Goal: Task Accomplishment & Management: Manage account settings

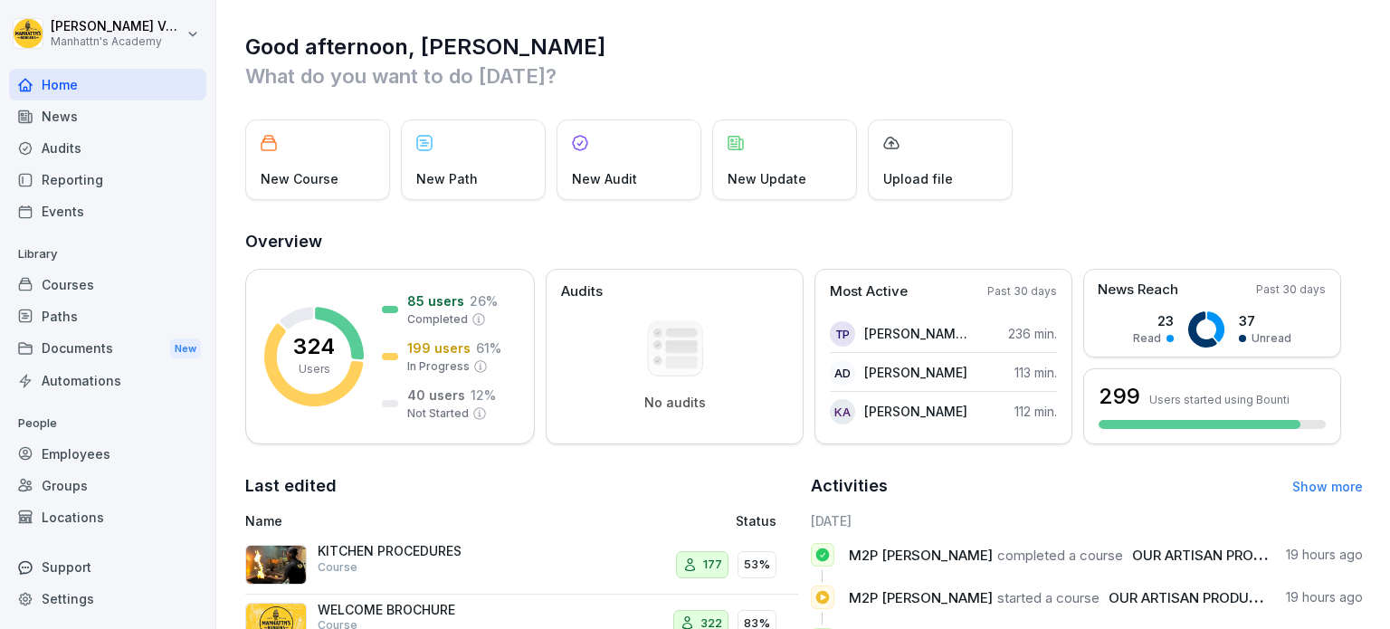
click at [76, 460] on div "Employees" at bounding box center [107, 454] width 197 height 32
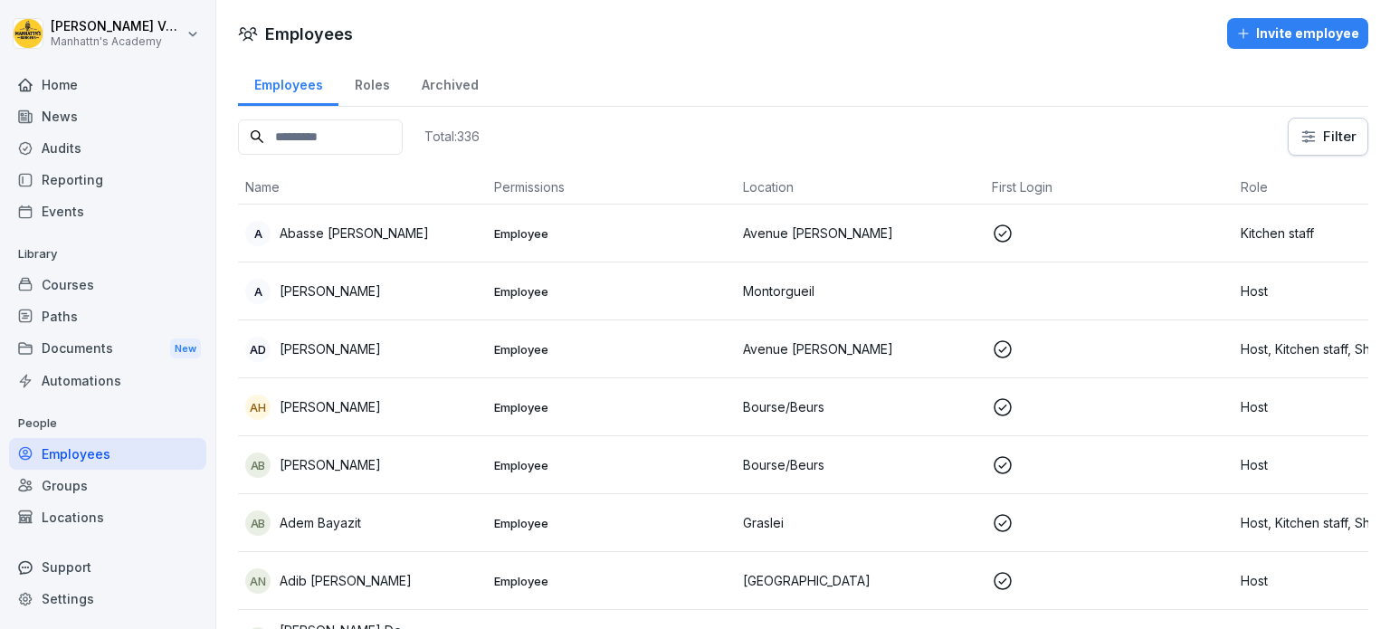
click at [71, 509] on div "Locations" at bounding box center [107, 517] width 197 height 32
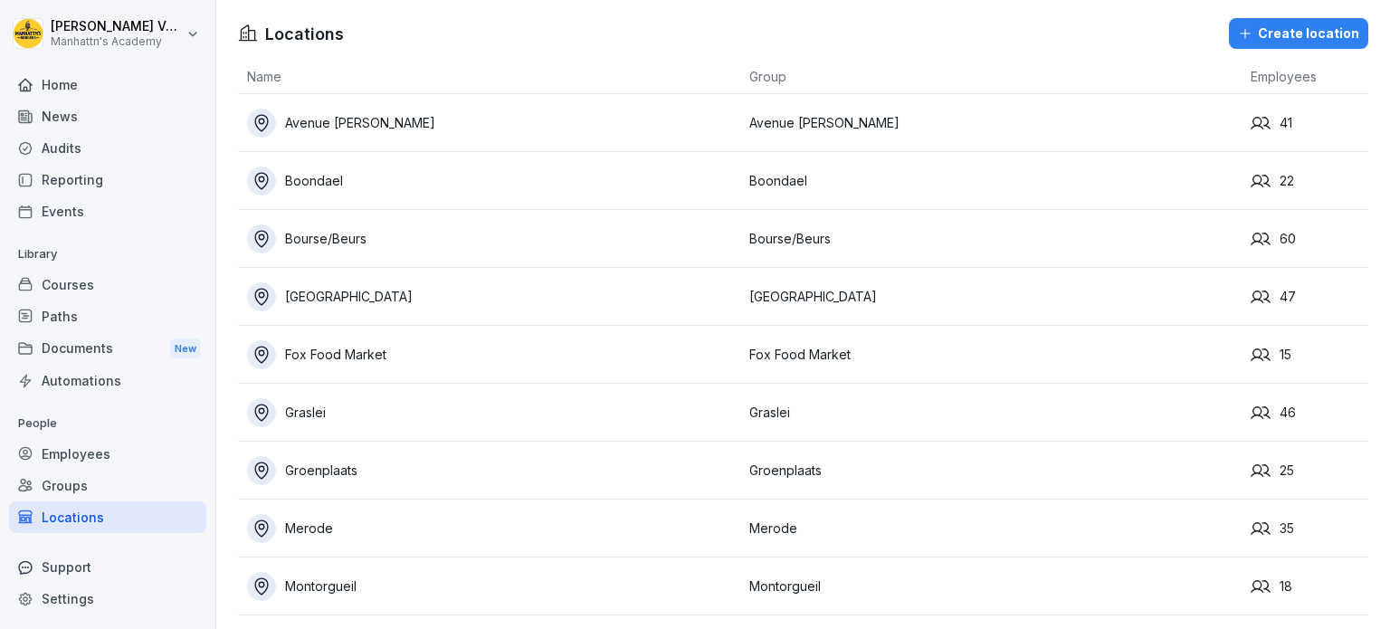
click at [80, 491] on div "Groups" at bounding box center [107, 486] width 197 height 32
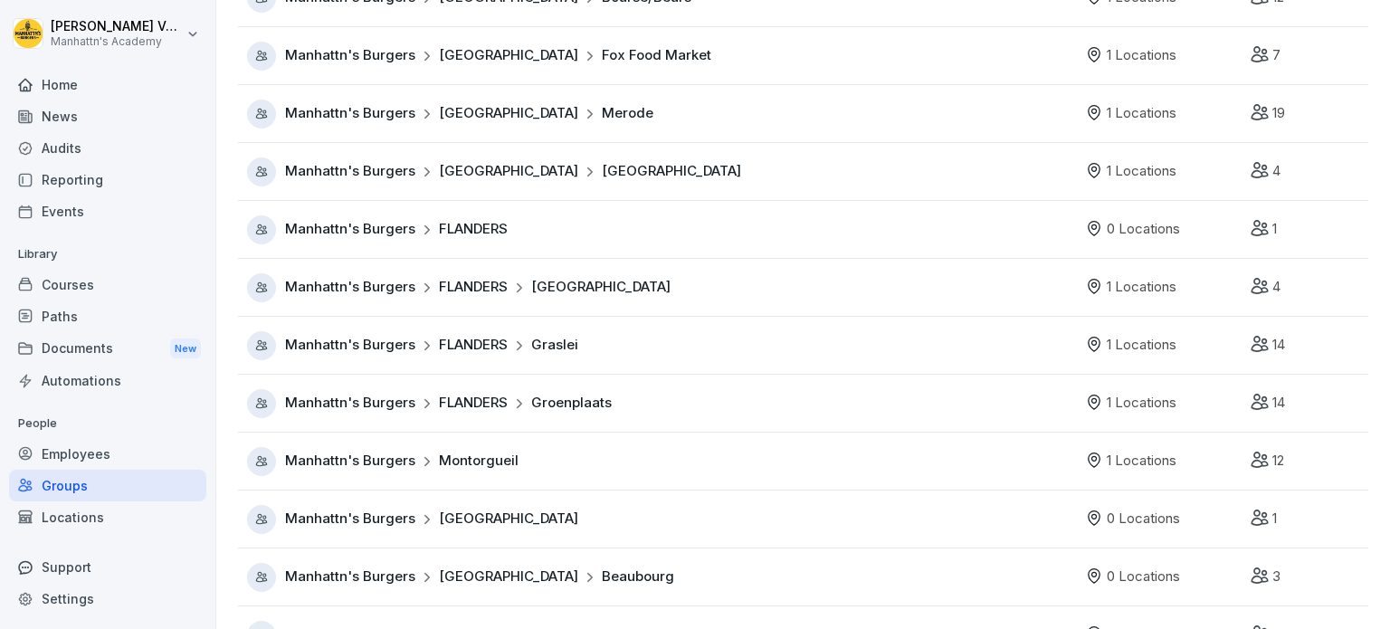
scroll to position [362, 0]
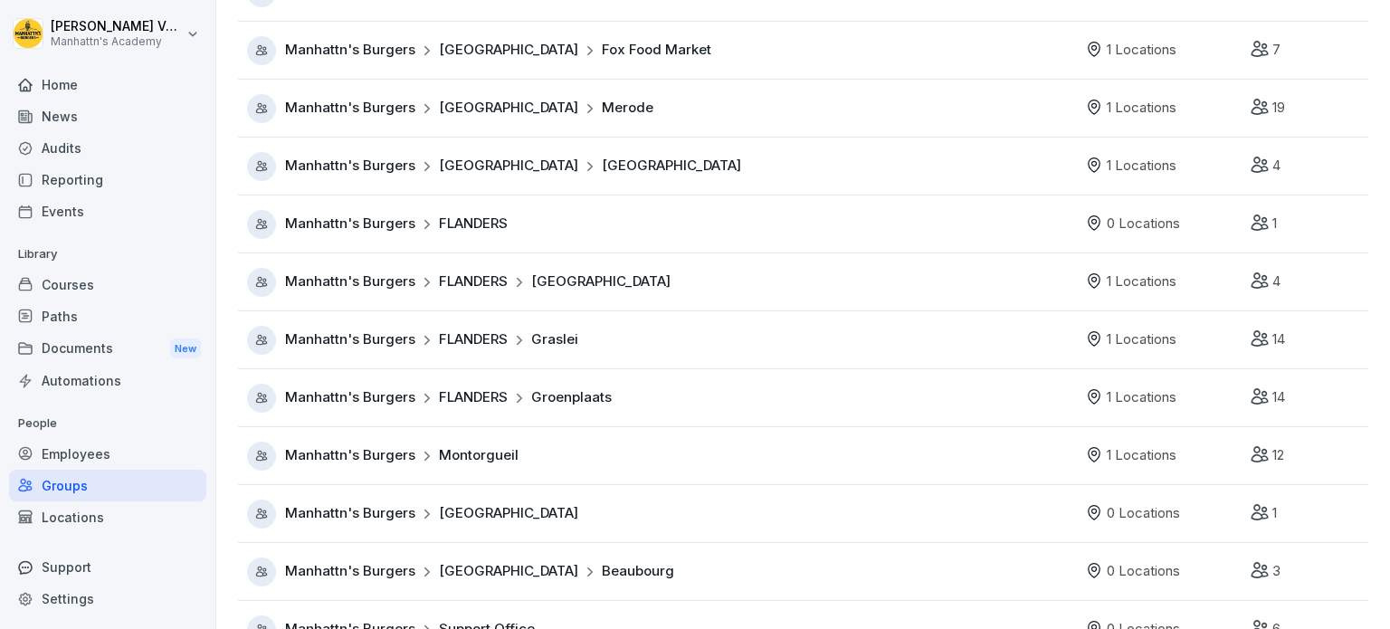
click at [127, 515] on div "Locations" at bounding box center [107, 517] width 197 height 32
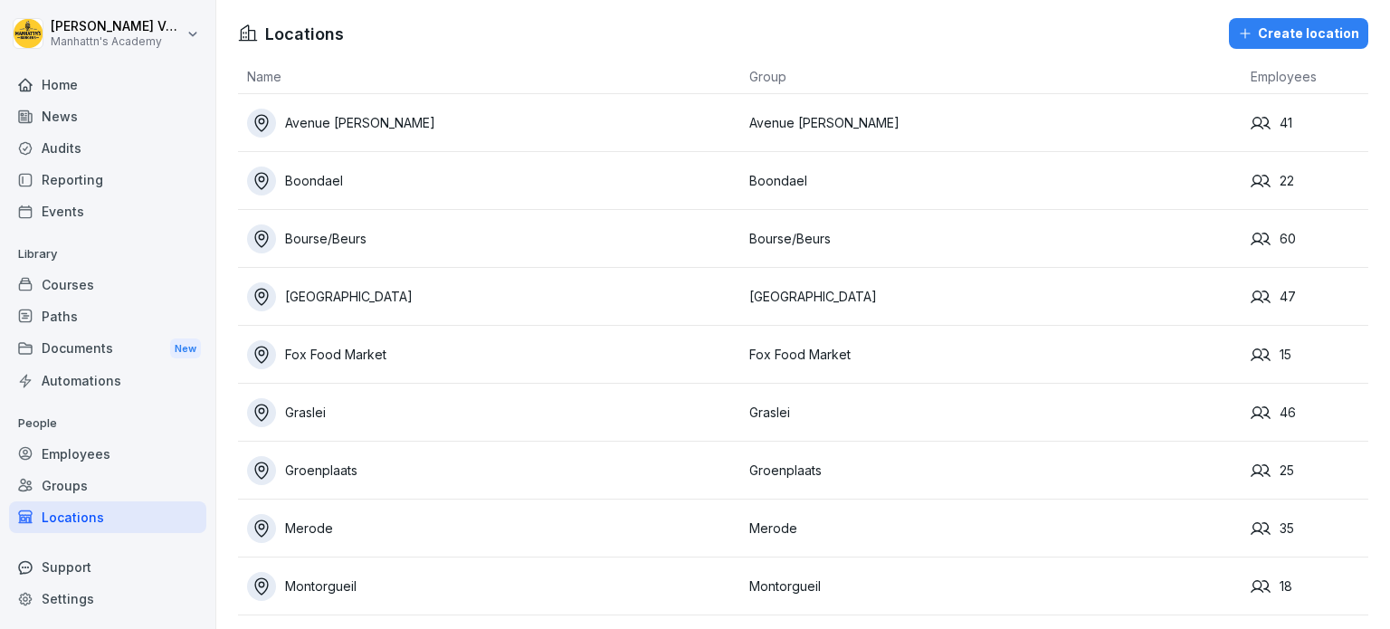
click at [1277, 26] on div "Create location" at bounding box center [1298, 34] width 121 height 20
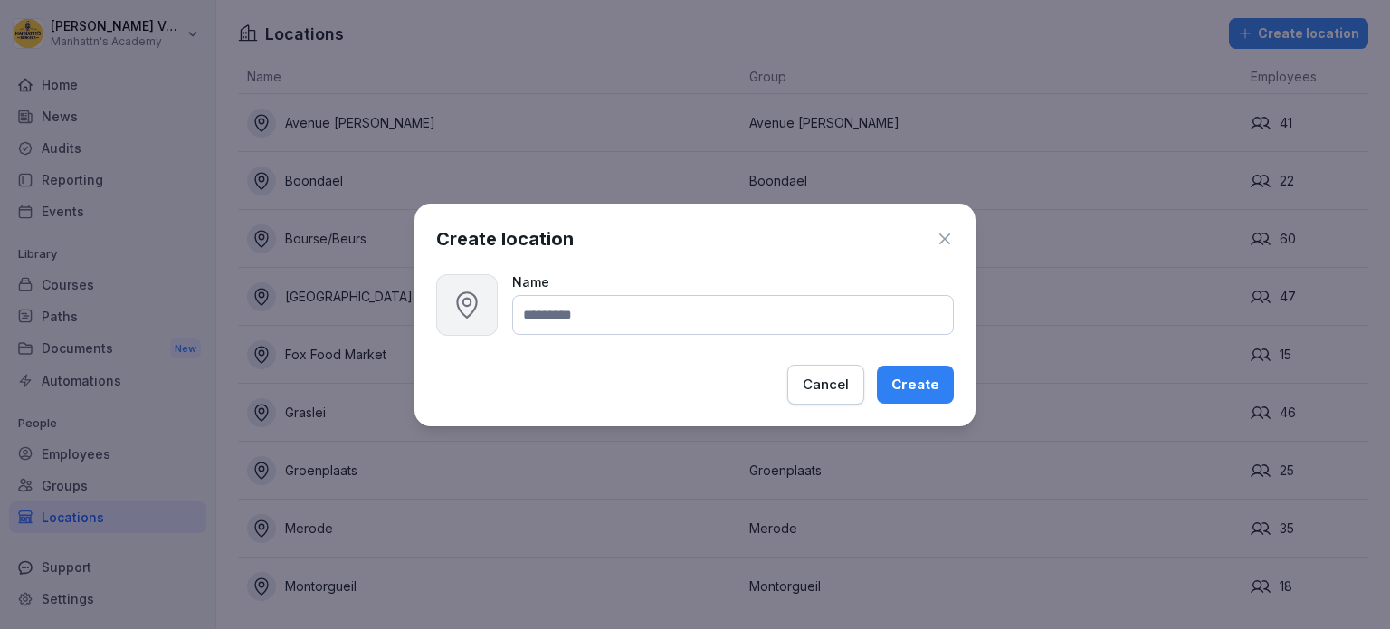
click at [948, 236] on icon "button" at bounding box center [944, 239] width 18 height 18
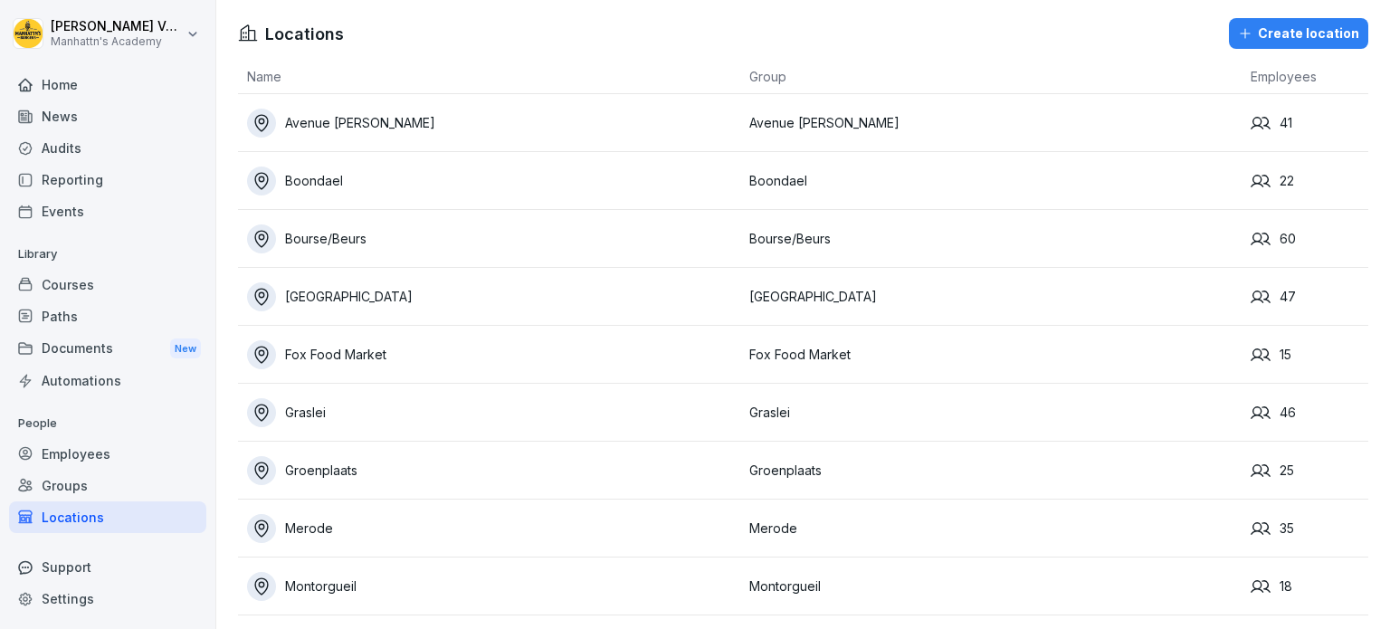
click at [1273, 37] on div "Create location" at bounding box center [1298, 34] width 121 height 20
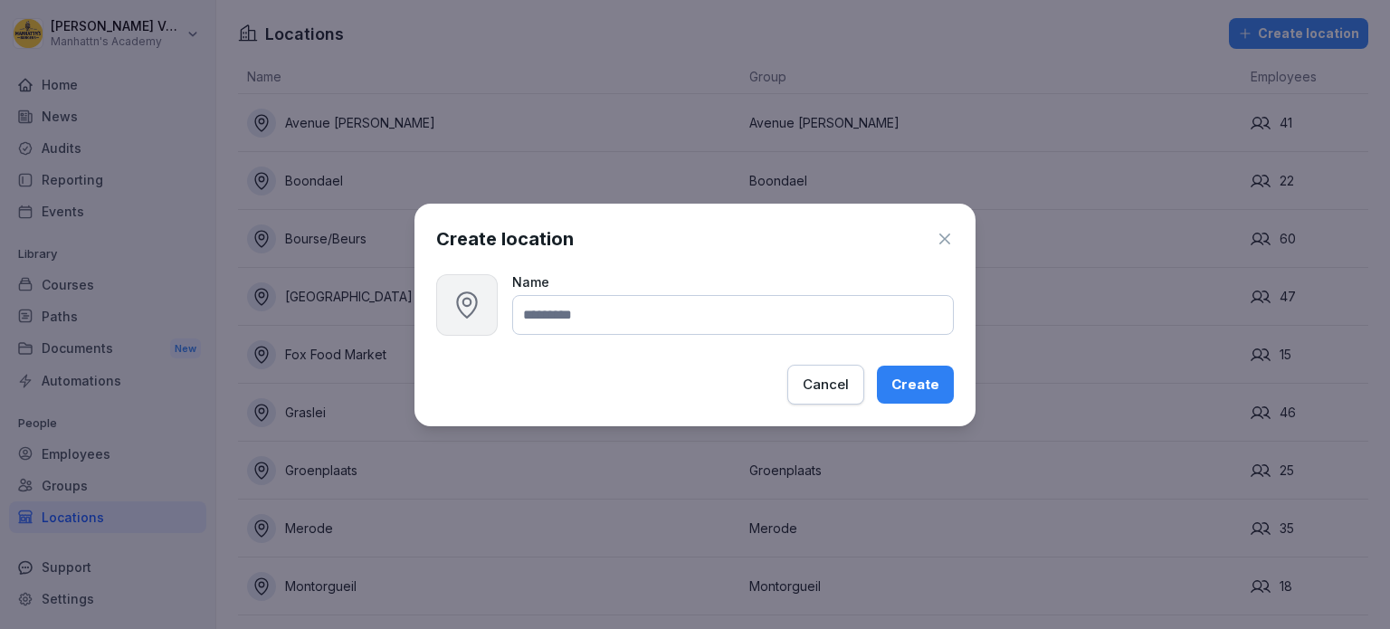
click at [640, 321] on input at bounding box center [732, 315] width 441 height 40
type input "*********"
click at [916, 387] on div "Create" at bounding box center [915, 385] width 48 height 20
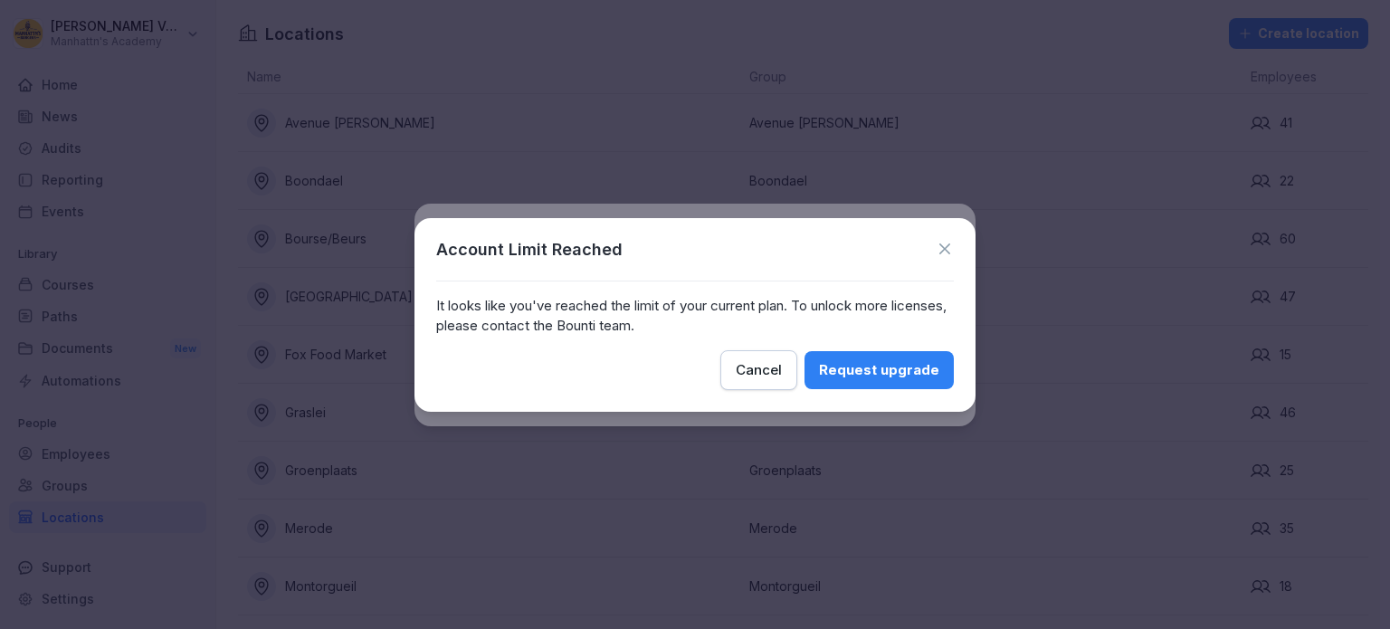
click at [952, 249] on icon at bounding box center [944, 249] width 18 height 18
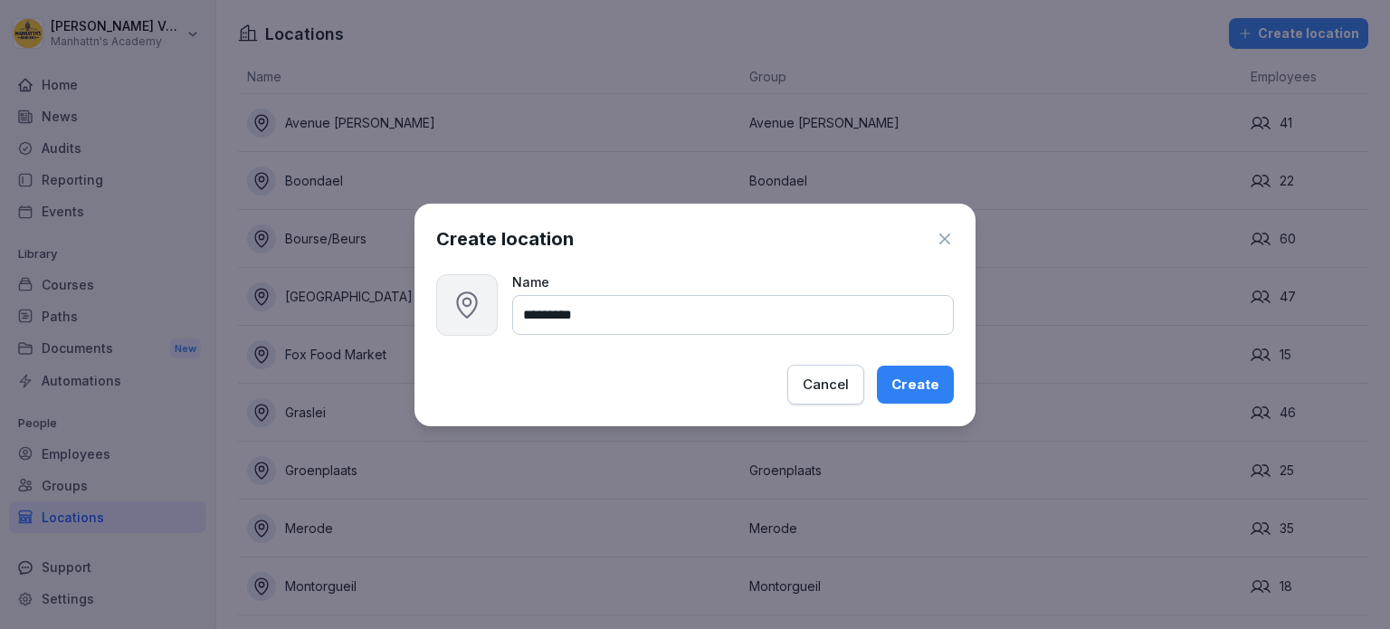
click at [944, 241] on icon "button" at bounding box center [944, 239] width 18 height 18
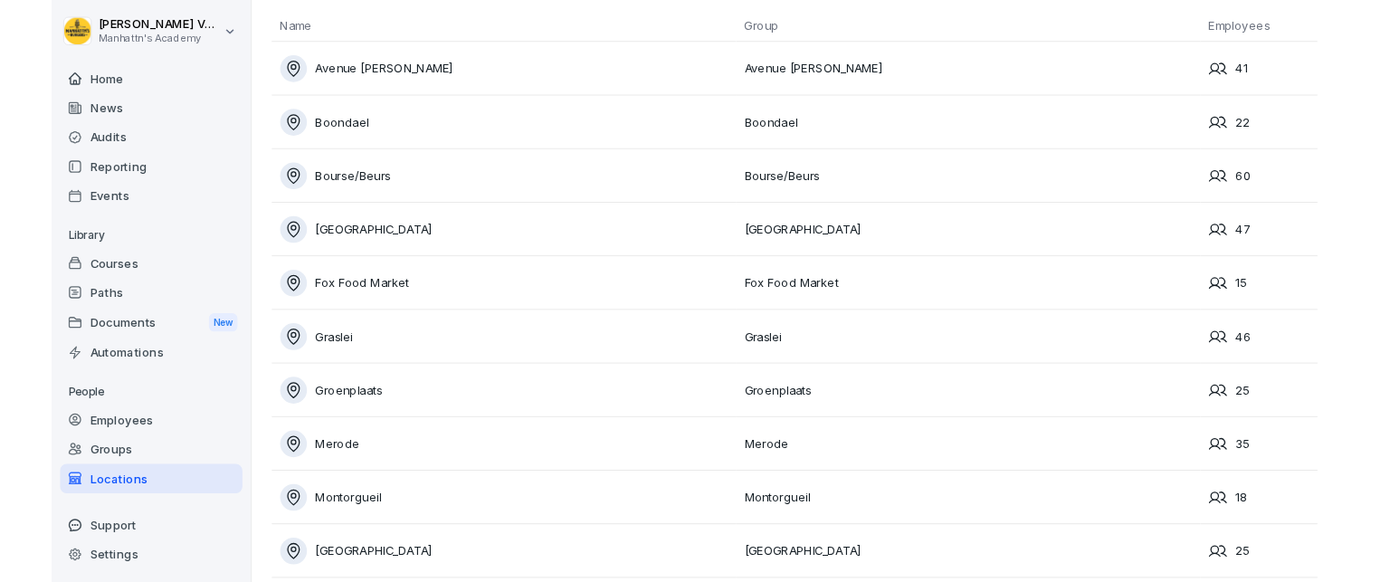
scroll to position [72, 0]
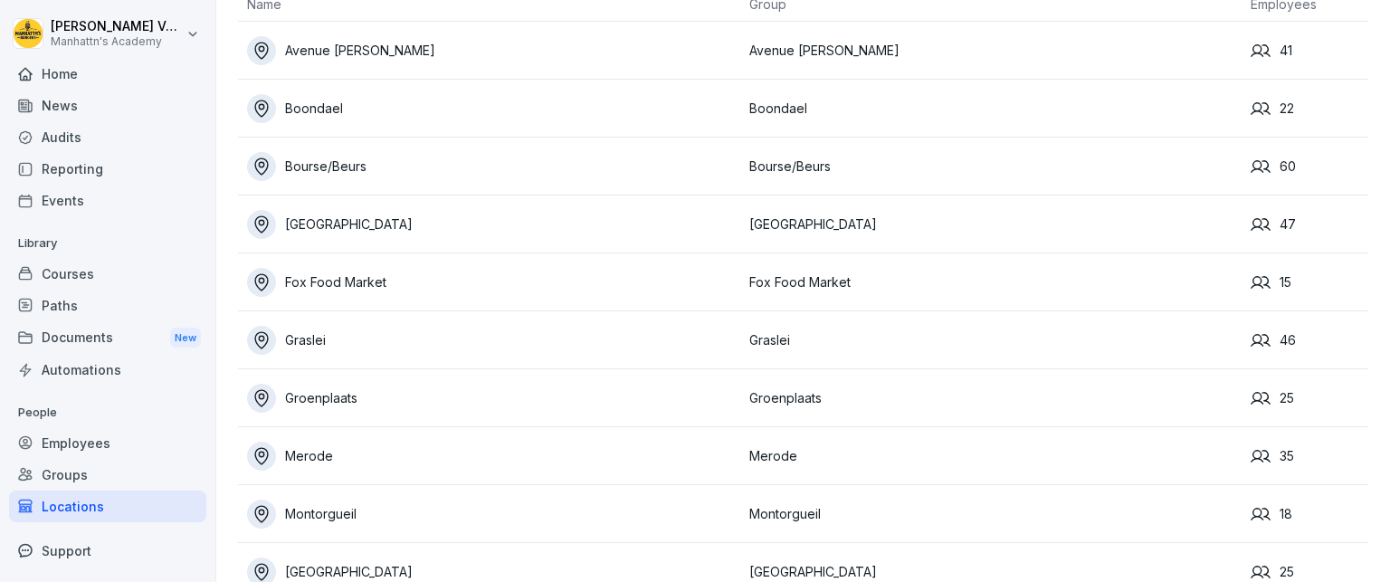
click at [79, 477] on div "Groups" at bounding box center [107, 475] width 197 height 32
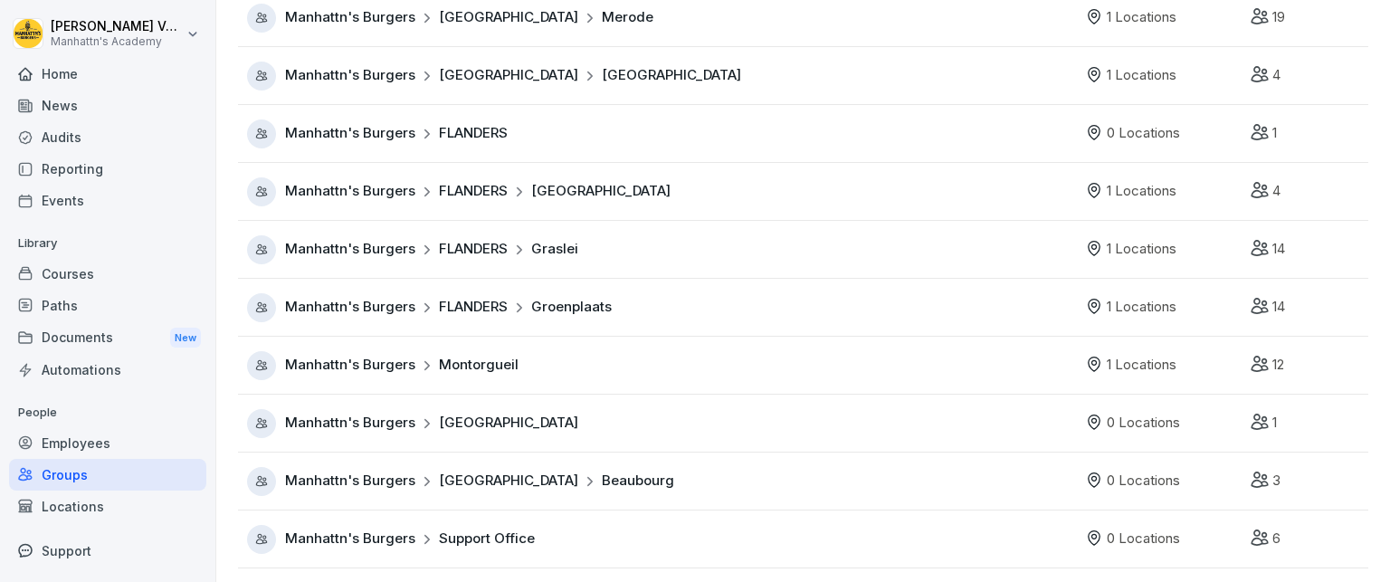
scroll to position [467, 0]
click at [577, 470] on div "Manhattn's Burgers [GEOGRAPHIC_DATA] Beaubourg" at bounding box center [661, 480] width 829 height 29
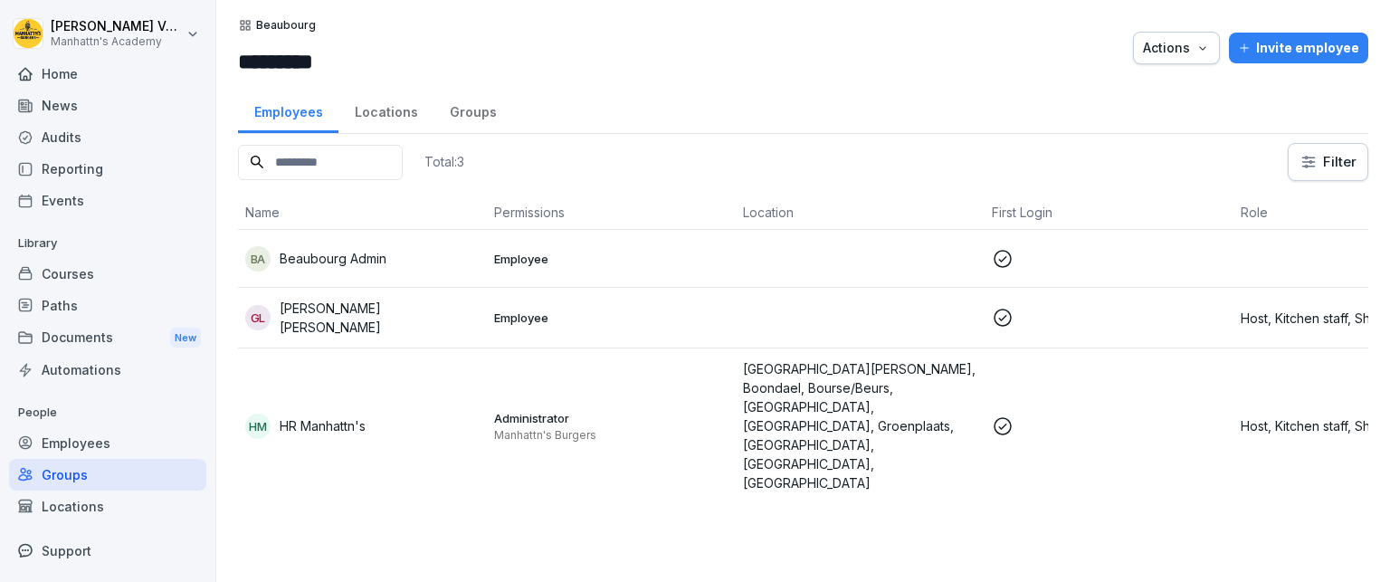
click at [115, 498] on div "Locations" at bounding box center [107, 506] width 197 height 32
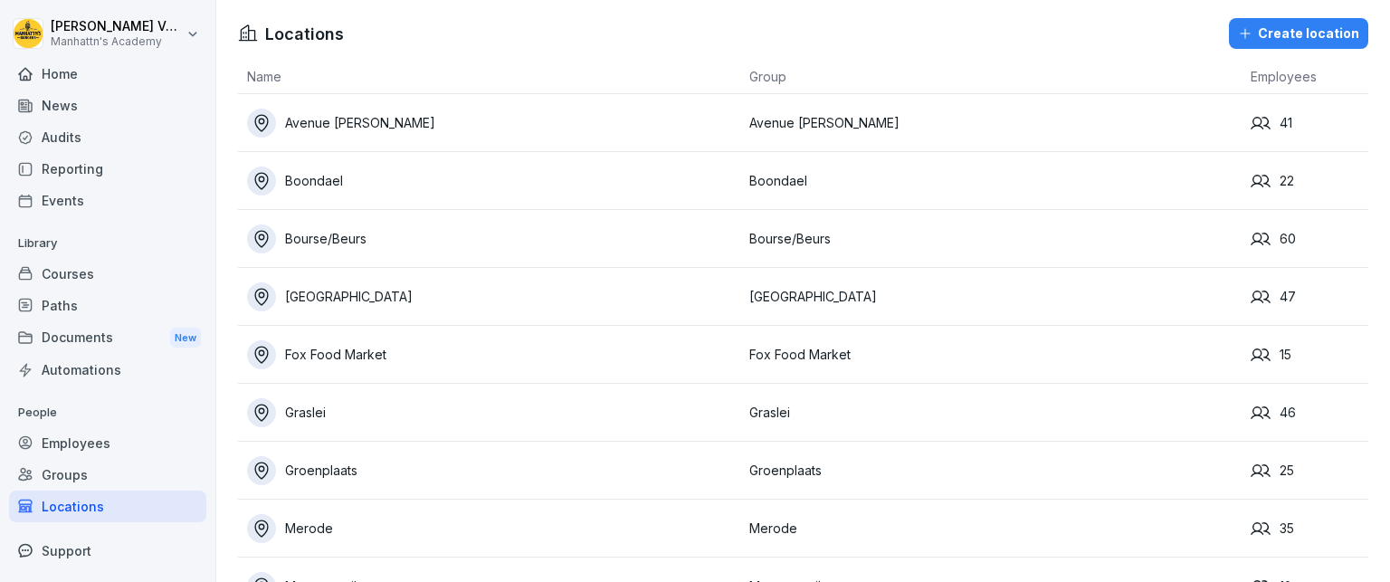
click at [65, 477] on div "Groups" at bounding box center [107, 475] width 197 height 32
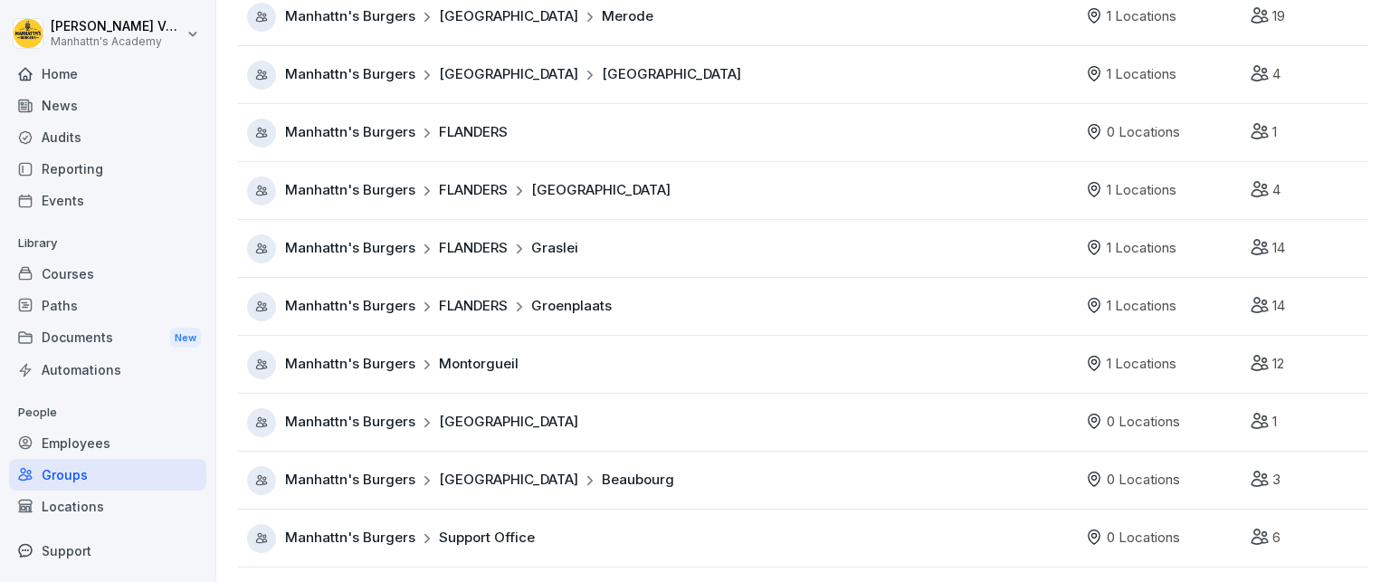
scroll to position [467, 0]
click at [116, 512] on div "Locations" at bounding box center [107, 506] width 197 height 32
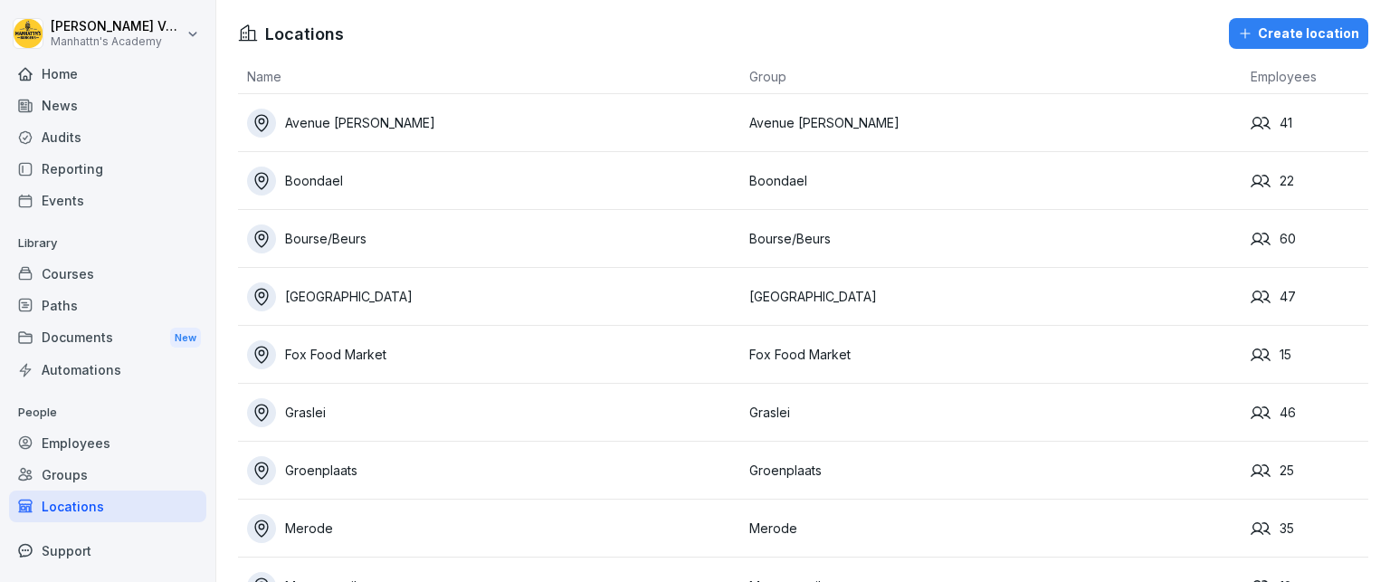
click at [1255, 35] on div "Create location" at bounding box center [1298, 34] width 121 height 20
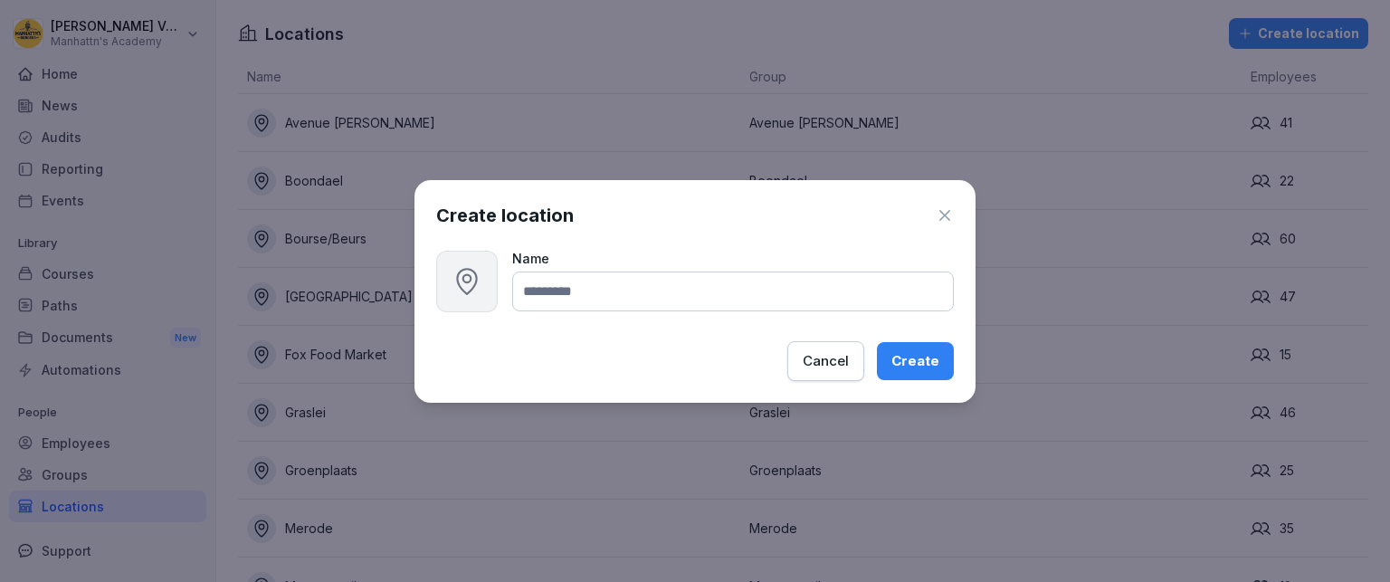
click at [575, 296] on input at bounding box center [732, 291] width 441 height 40
type input "*********"
click at [907, 356] on div "Create" at bounding box center [915, 361] width 48 height 20
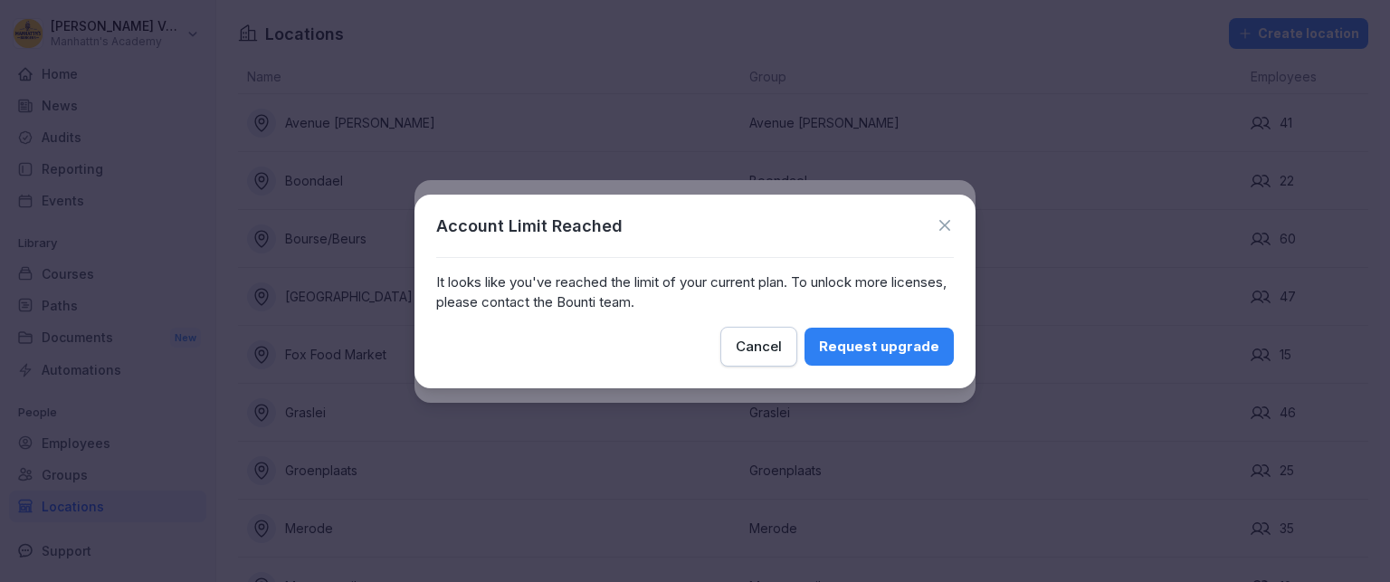
click at [942, 227] on icon at bounding box center [944, 225] width 11 height 11
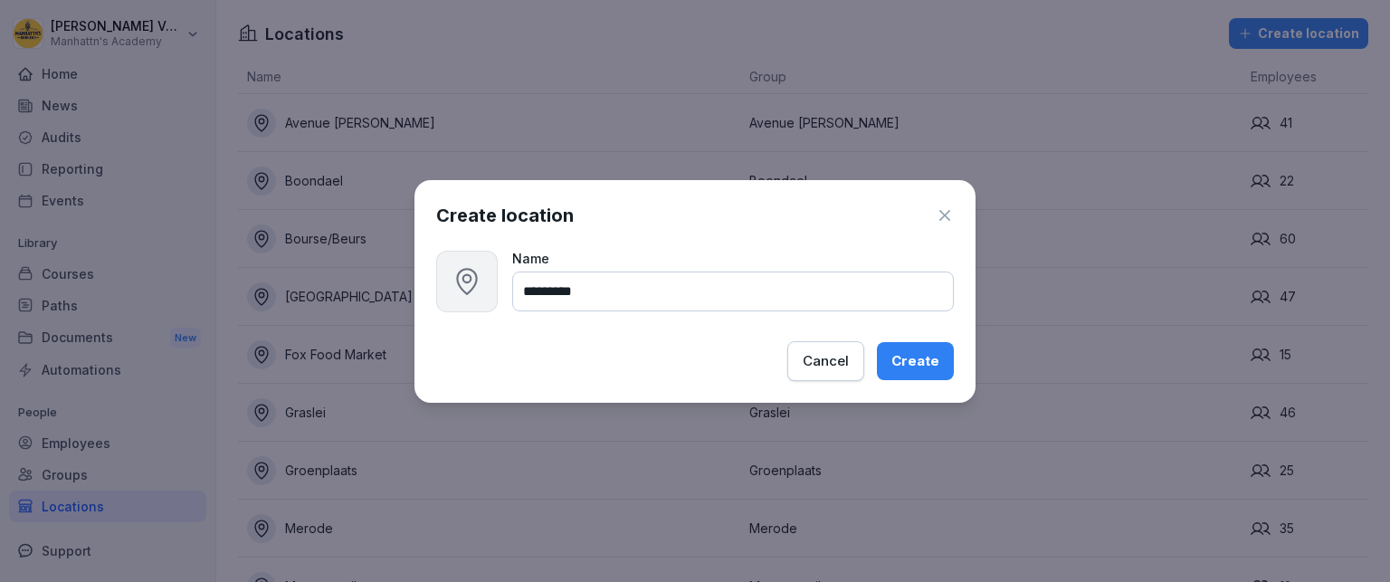
click at [940, 213] on icon "button" at bounding box center [944, 215] width 18 height 18
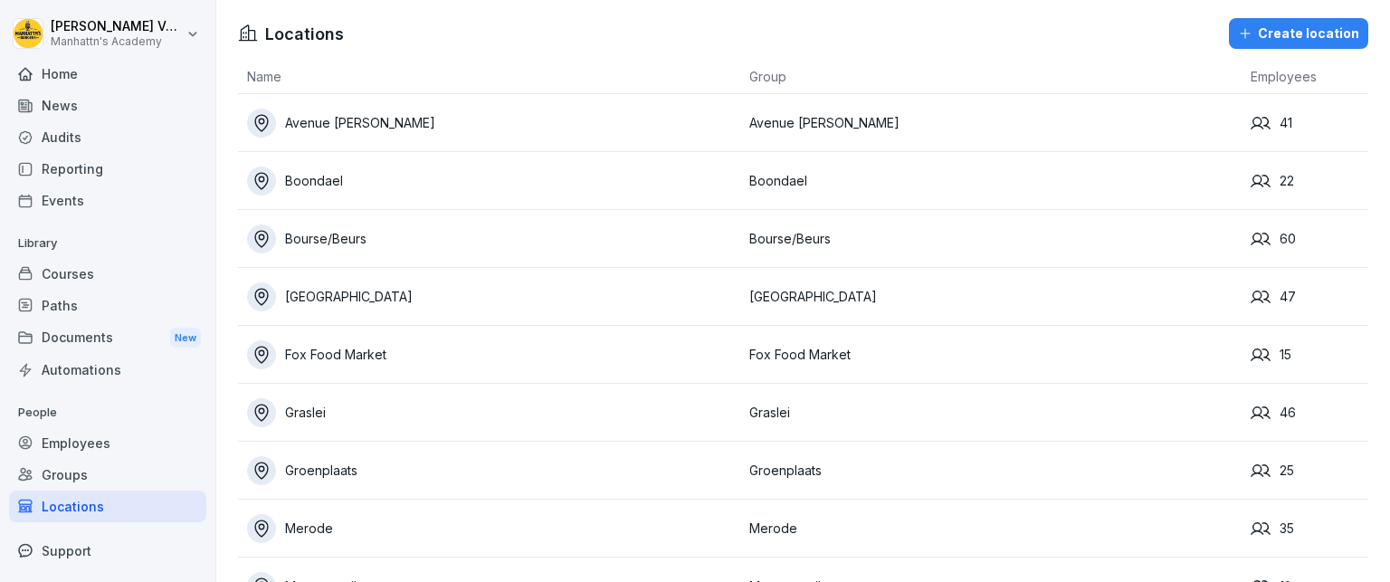
click at [79, 466] on div "Groups" at bounding box center [107, 475] width 197 height 32
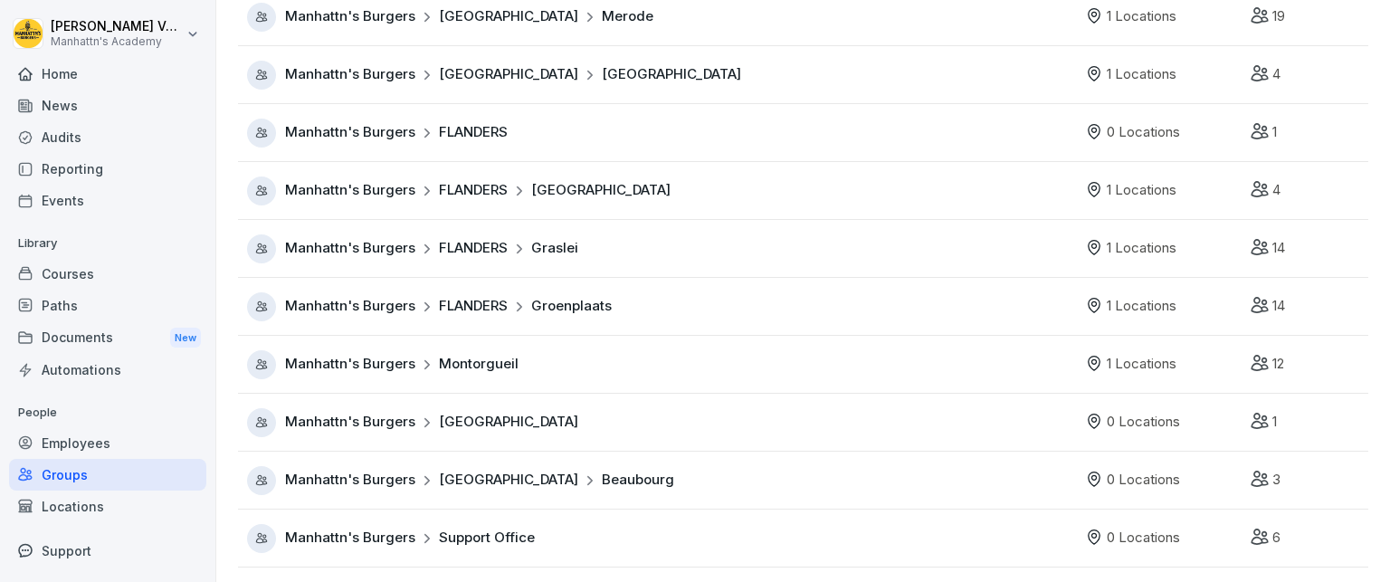
scroll to position [467, 0]
click at [482, 354] on span "Montorgueil" at bounding box center [479, 364] width 80 height 21
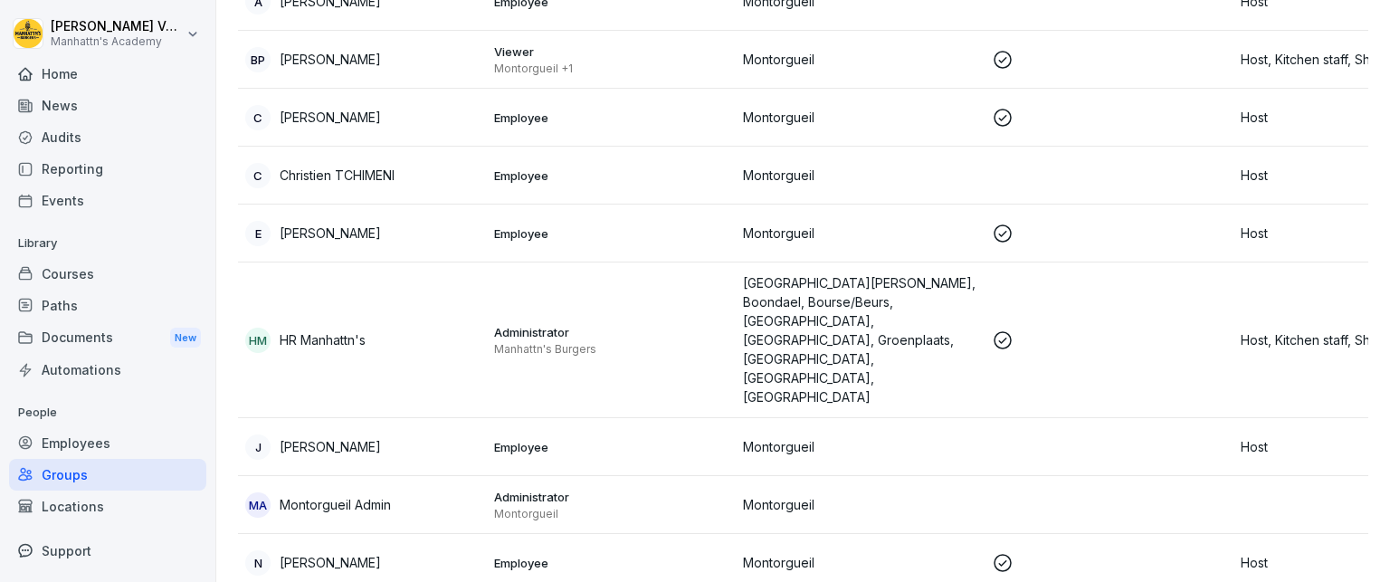
scroll to position [304, 0]
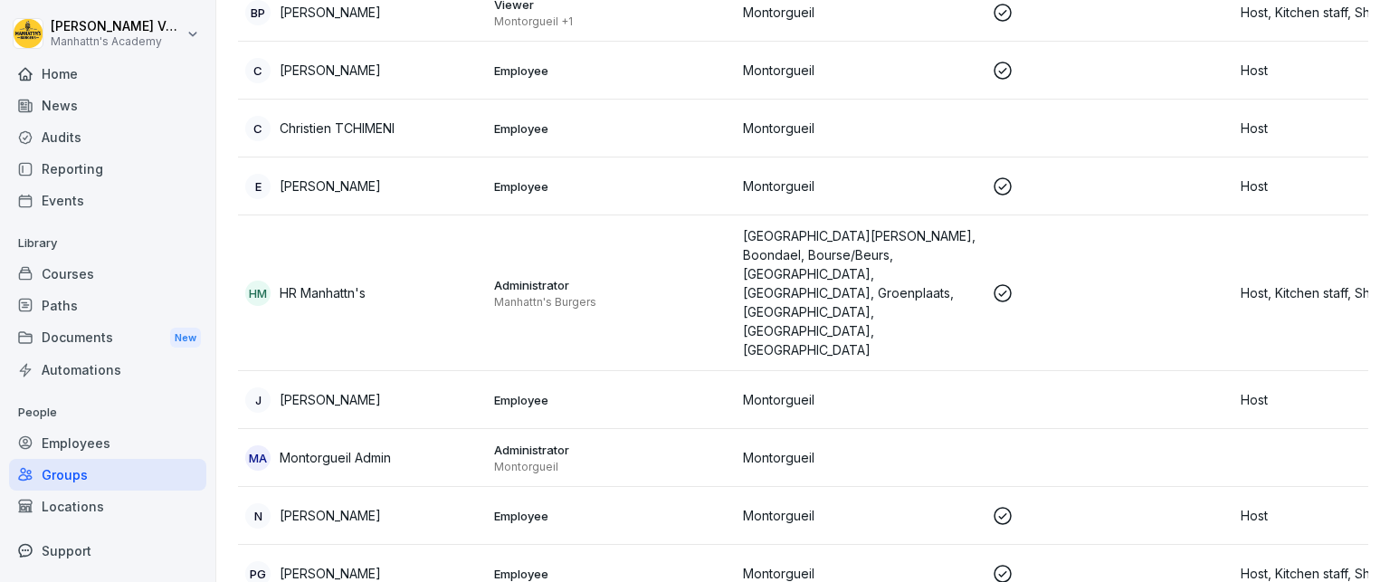
click at [69, 475] on div "Groups" at bounding box center [107, 475] width 197 height 32
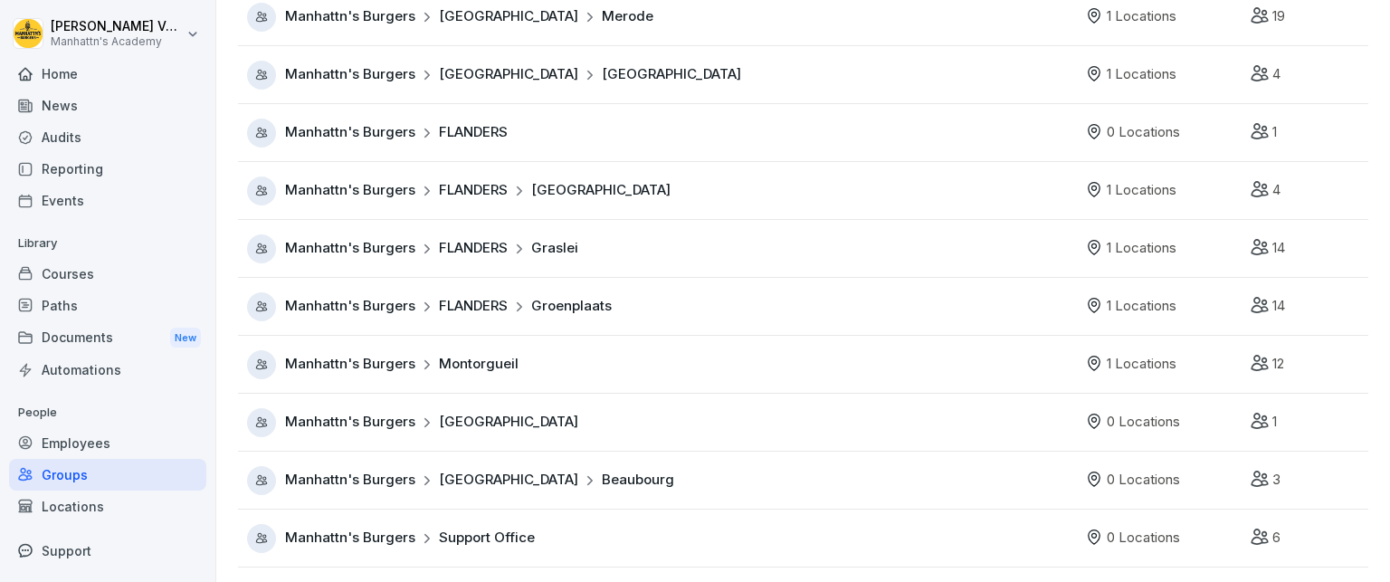
scroll to position [467, 0]
click at [504, 354] on span "Montorgueil" at bounding box center [479, 364] width 80 height 21
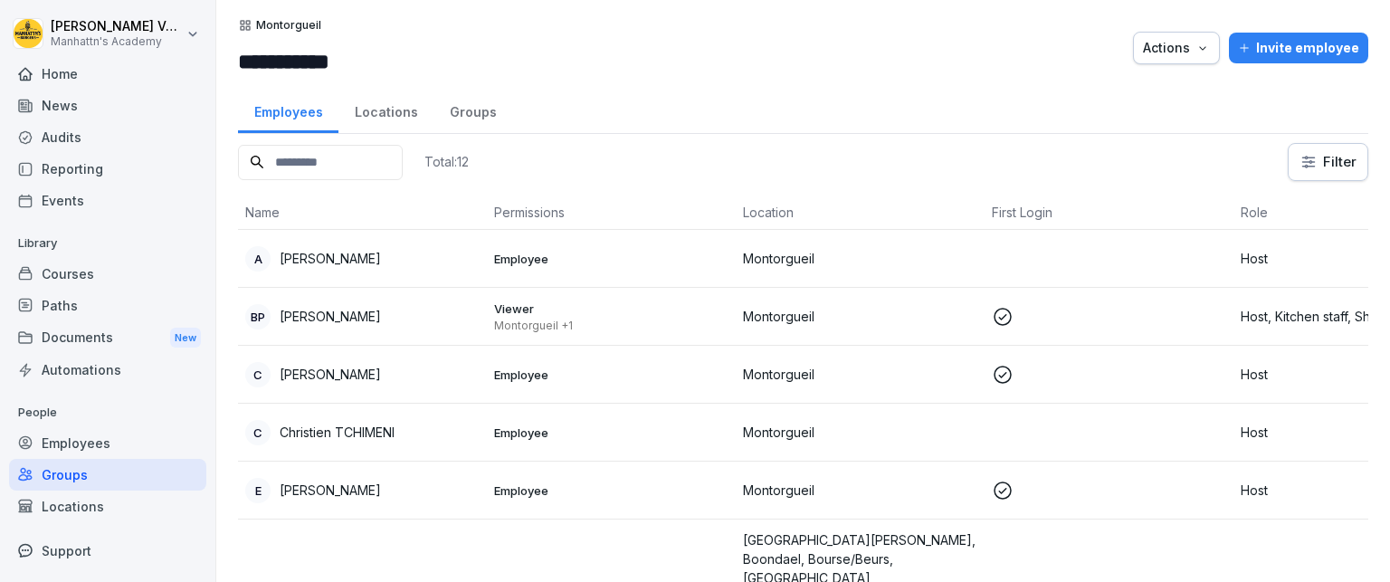
click at [1191, 57] on div "Actions" at bounding box center [1176, 48] width 67 height 20
click at [864, 82] on html "**********" at bounding box center [695, 291] width 1390 height 582
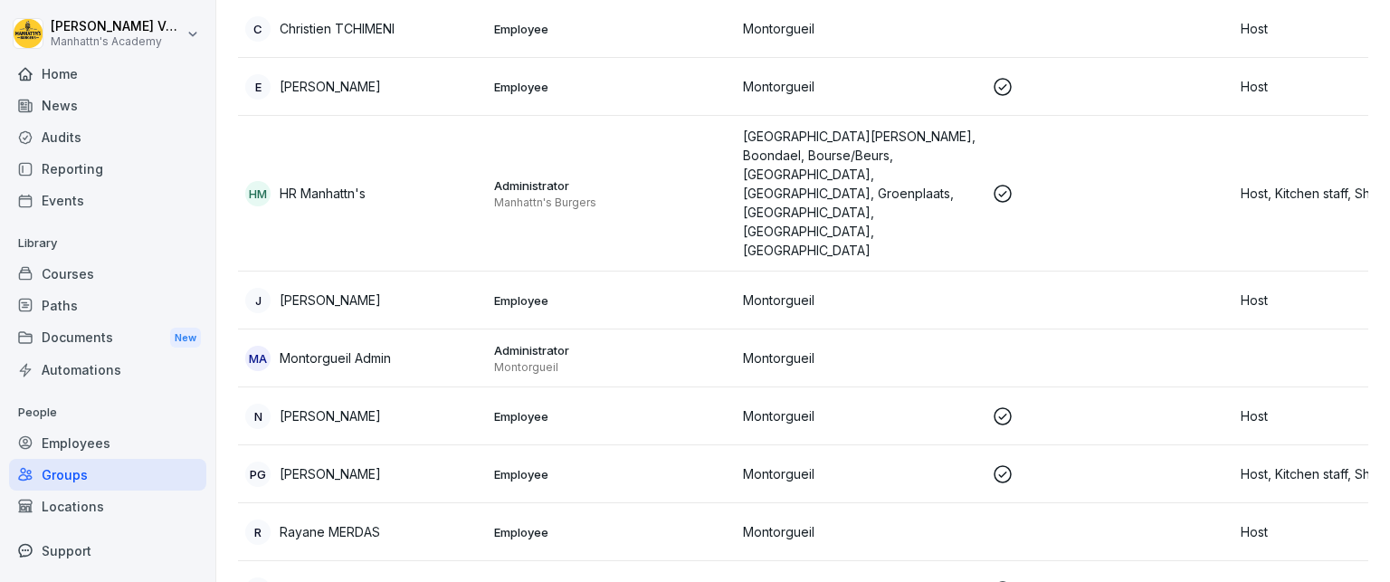
scroll to position [409, 0]
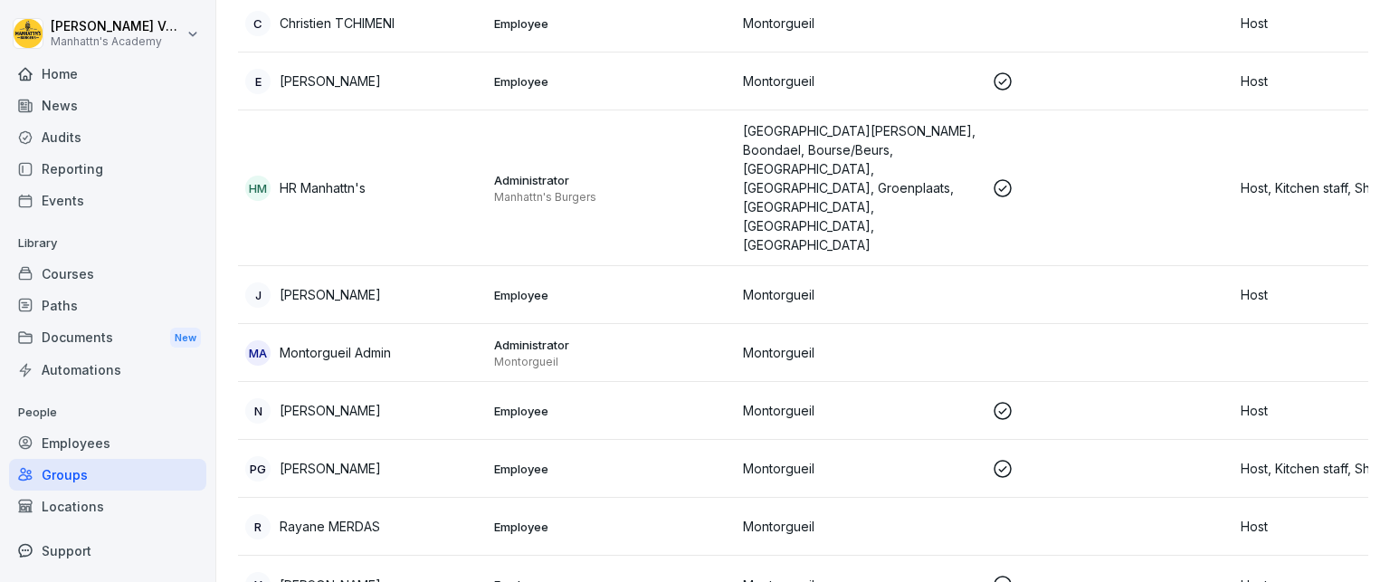
click at [127, 472] on div "Groups" at bounding box center [107, 475] width 197 height 32
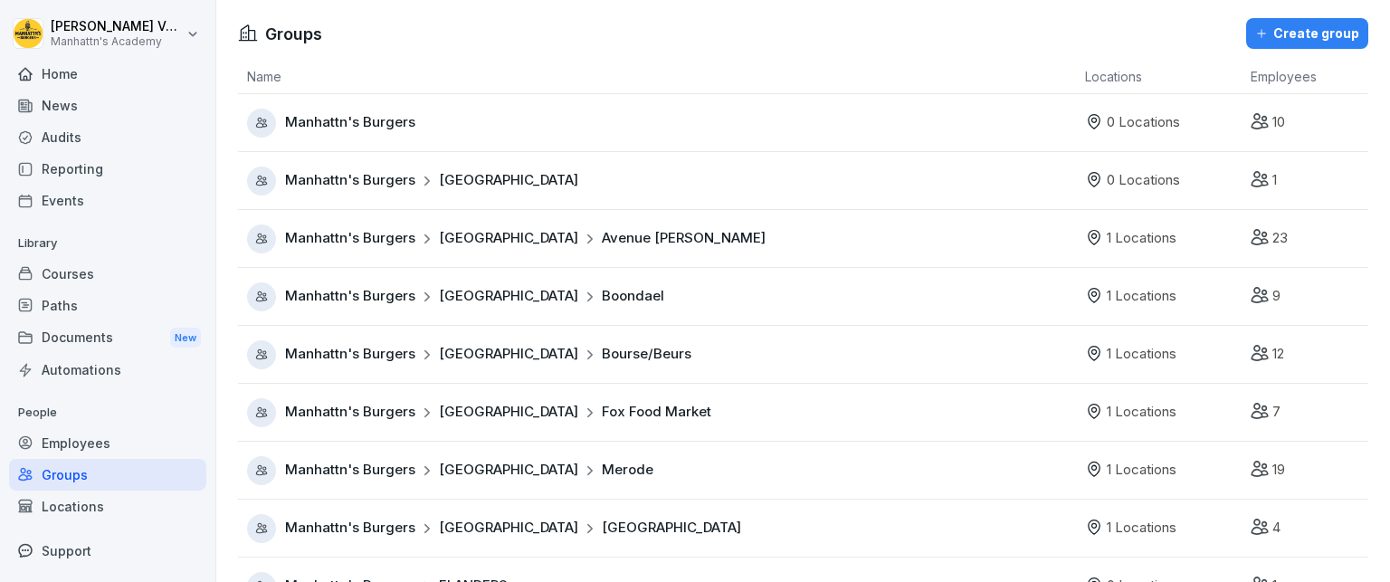
click at [1295, 37] on div "Create group" at bounding box center [1307, 34] width 104 height 20
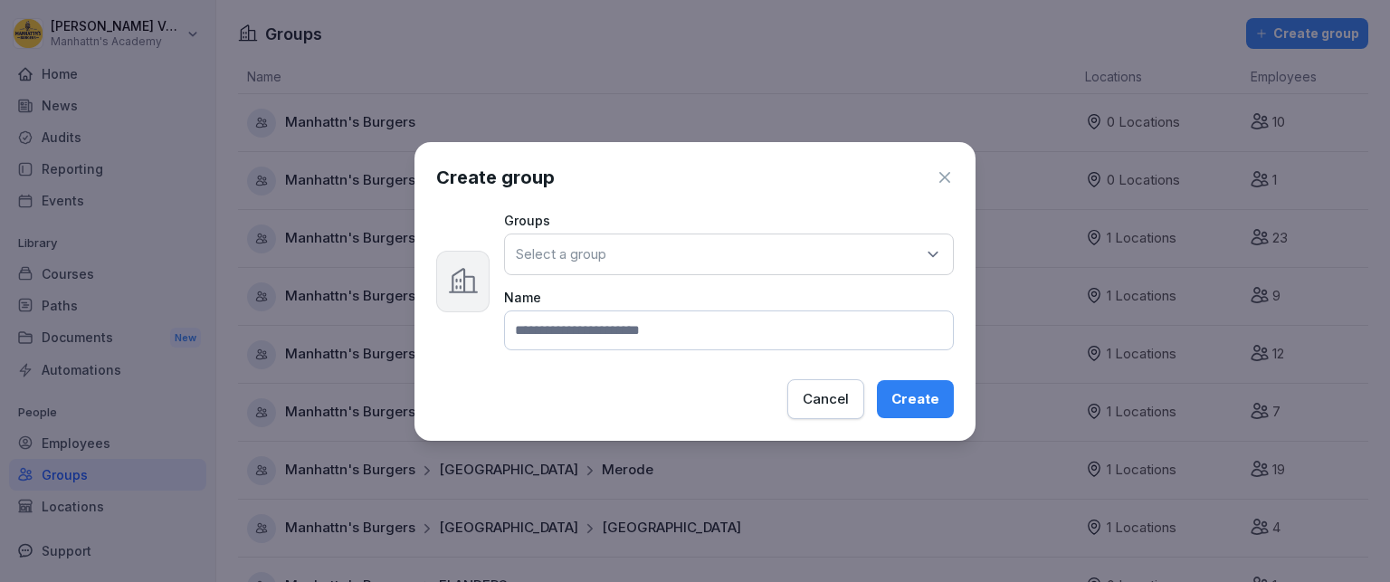
click at [712, 252] on div "Select a group" at bounding box center [729, 254] width 450 height 42
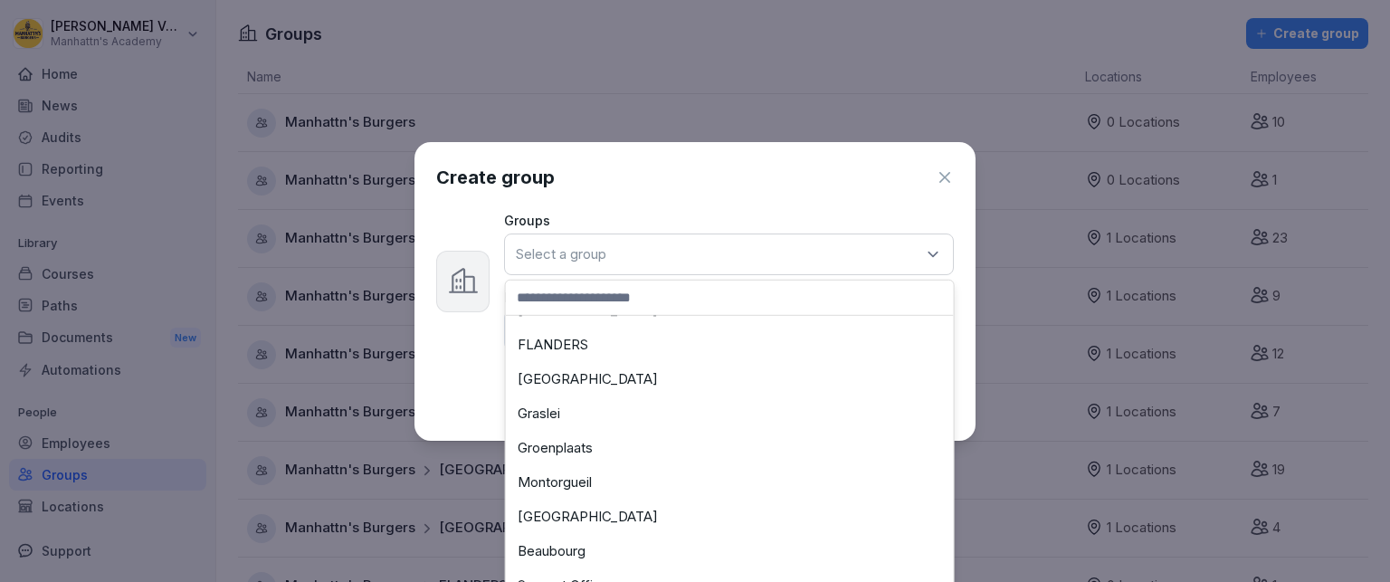
scroll to position [305, 0]
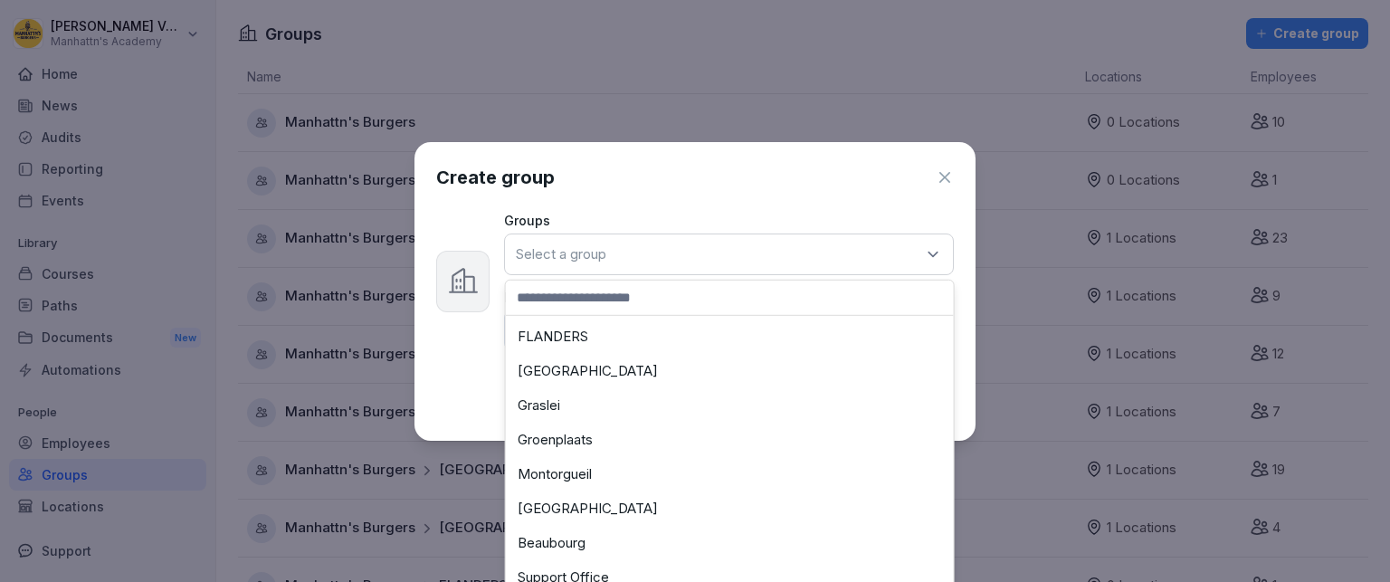
click at [945, 182] on icon "button" at bounding box center [944, 177] width 18 height 18
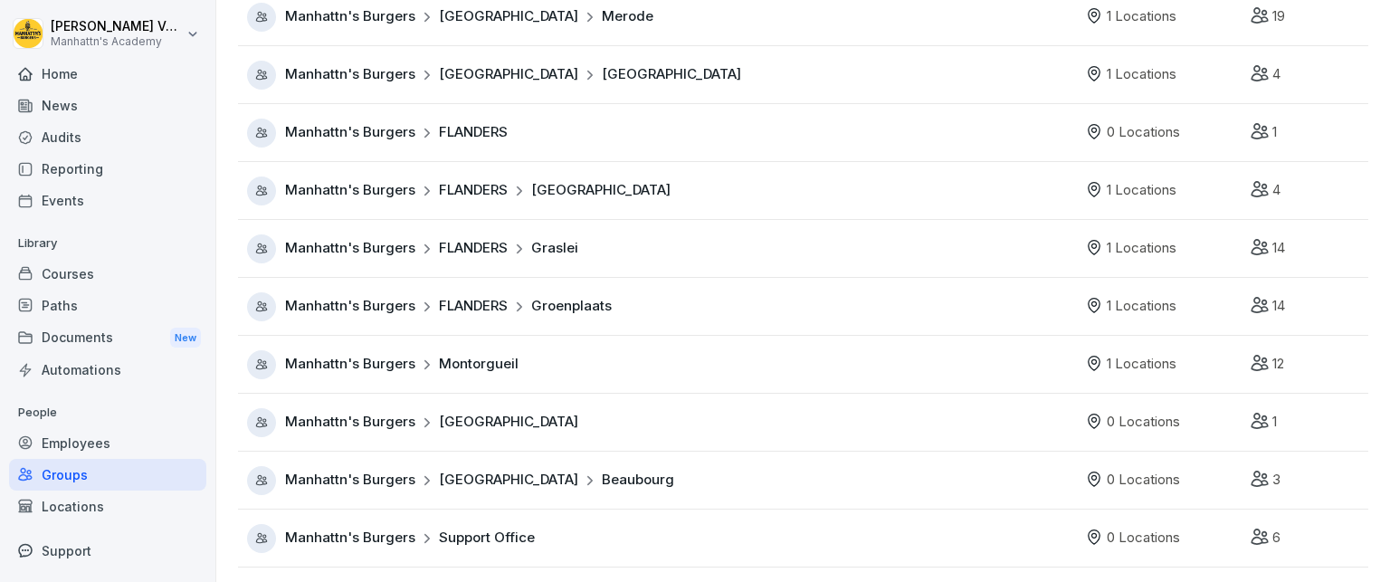
scroll to position [467, 0]
click at [641, 472] on div "Manhattn's Burgers [GEOGRAPHIC_DATA] Beaubourg" at bounding box center [661, 480] width 829 height 29
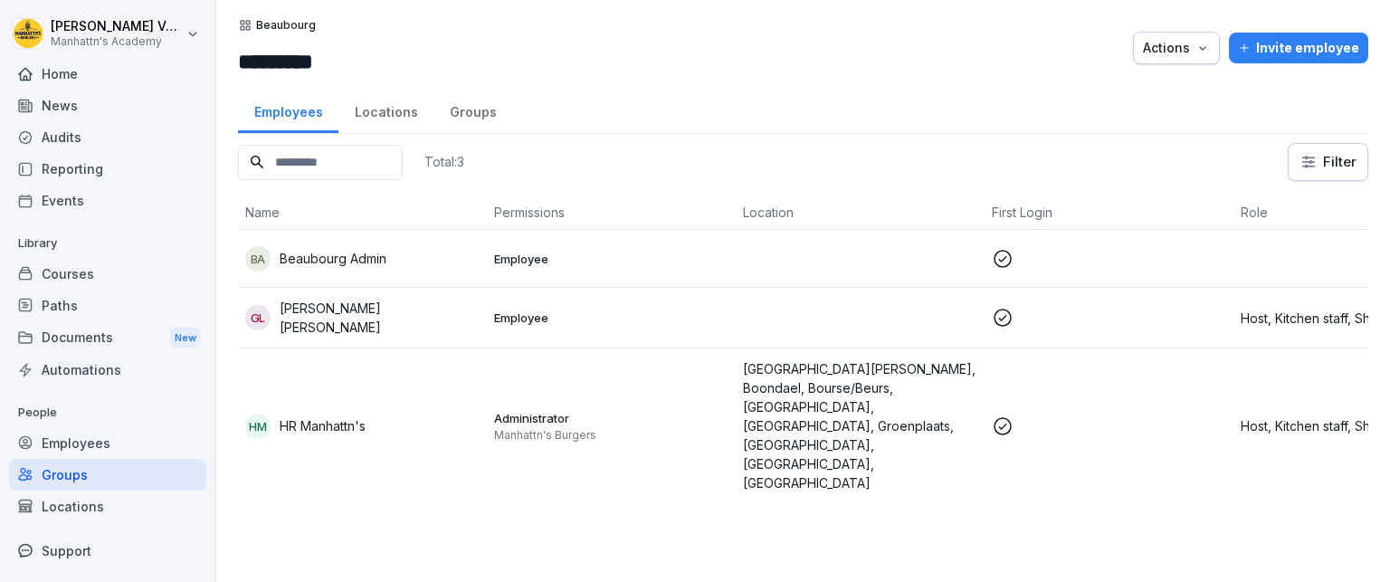
click at [391, 125] on div "Locations" at bounding box center [385, 110] width 95 height 46
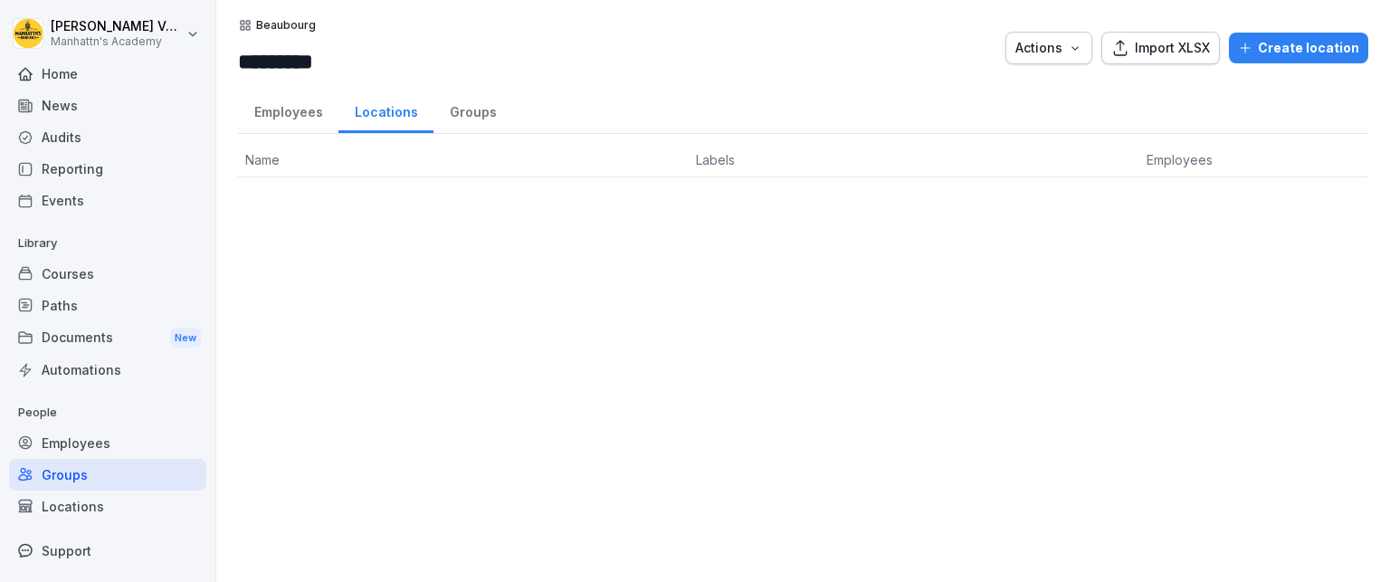
click at [138, 506] on div "Locations" at bounding box center [107, 506] width 197 height 32
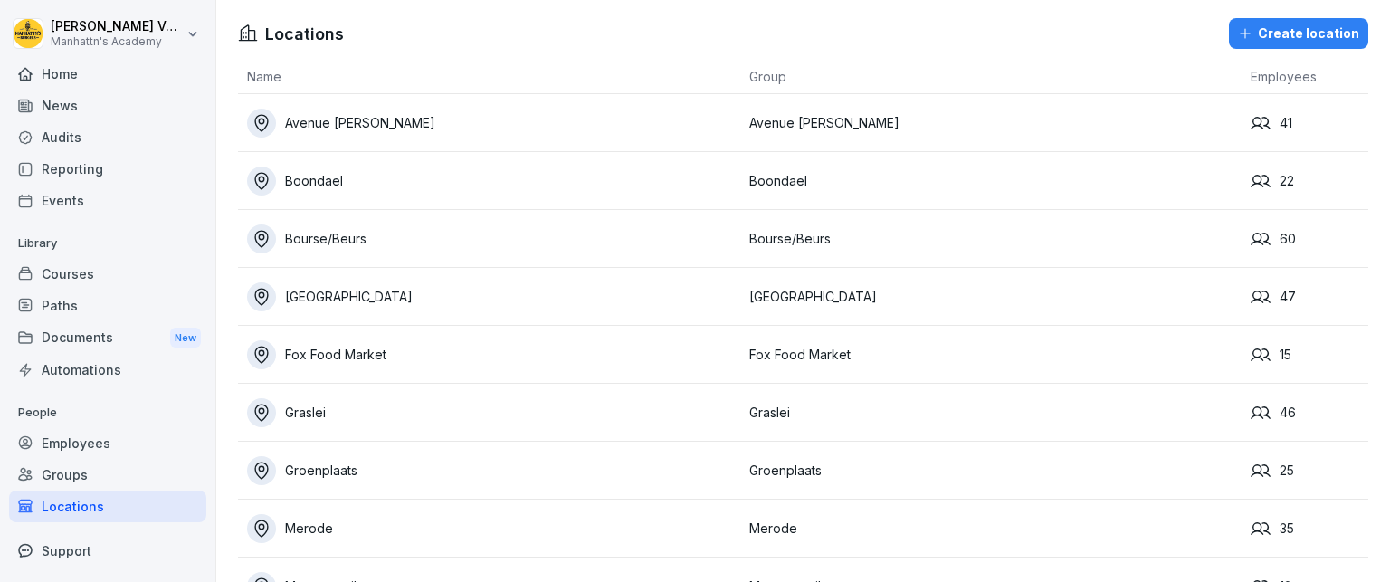
click at [126, 474] on div "Groups" at bounding box center [107, 475] width 197 height 32
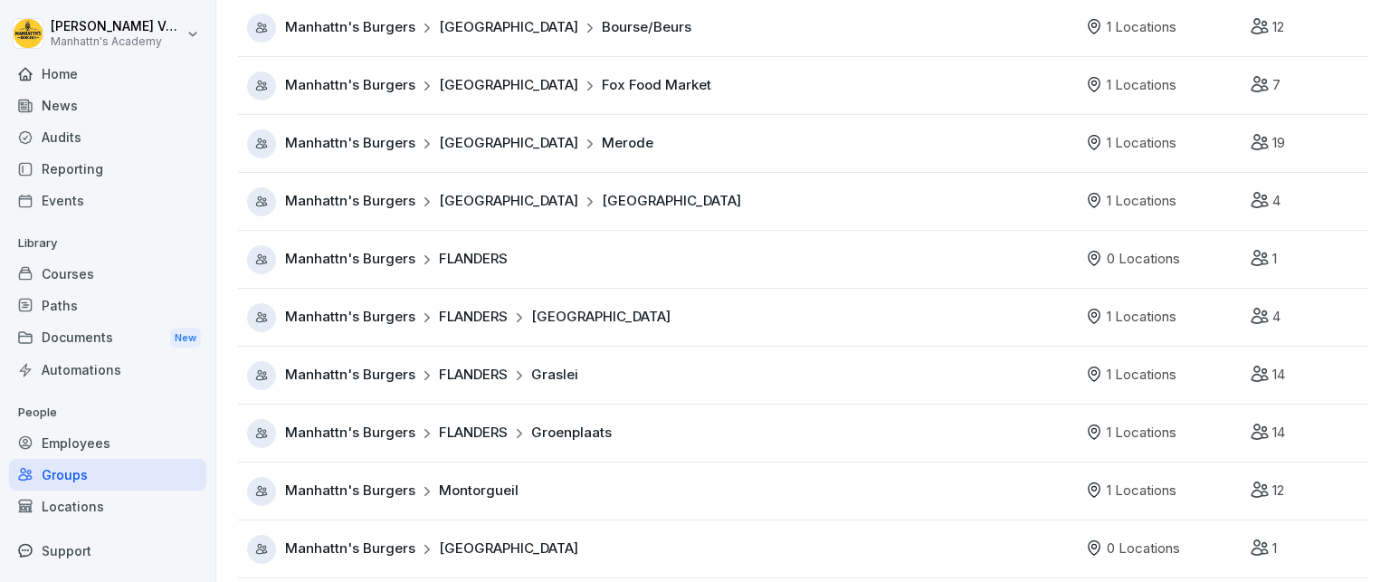
scroll to position [467, 0]
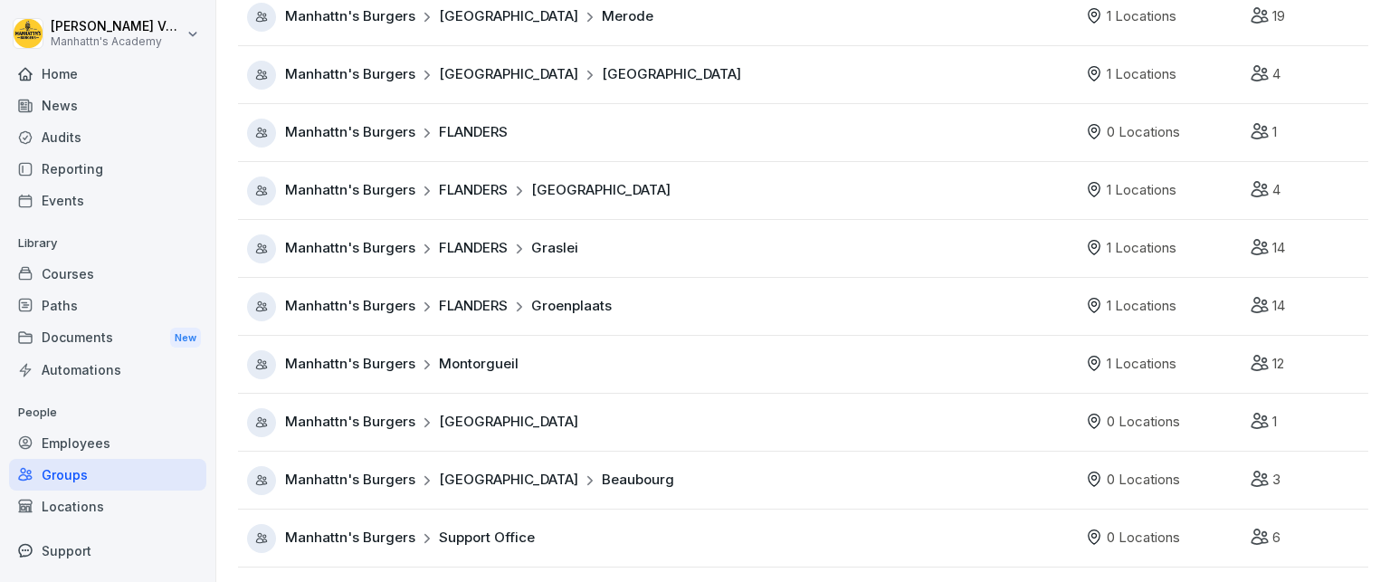
click at [602, 470] on span "Beaubourg" at bounding box center [638, 480] width 72 height 21
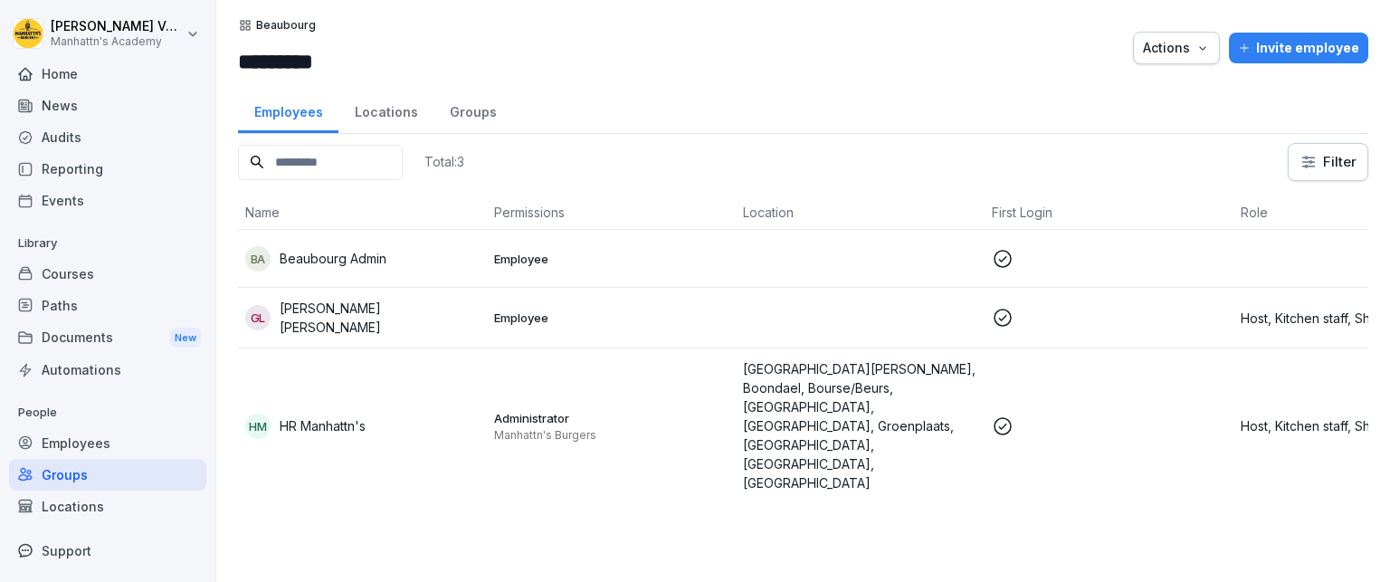
click at [403, 102] on div "Locations" at bounding box center [385, 110] width 95 height 46
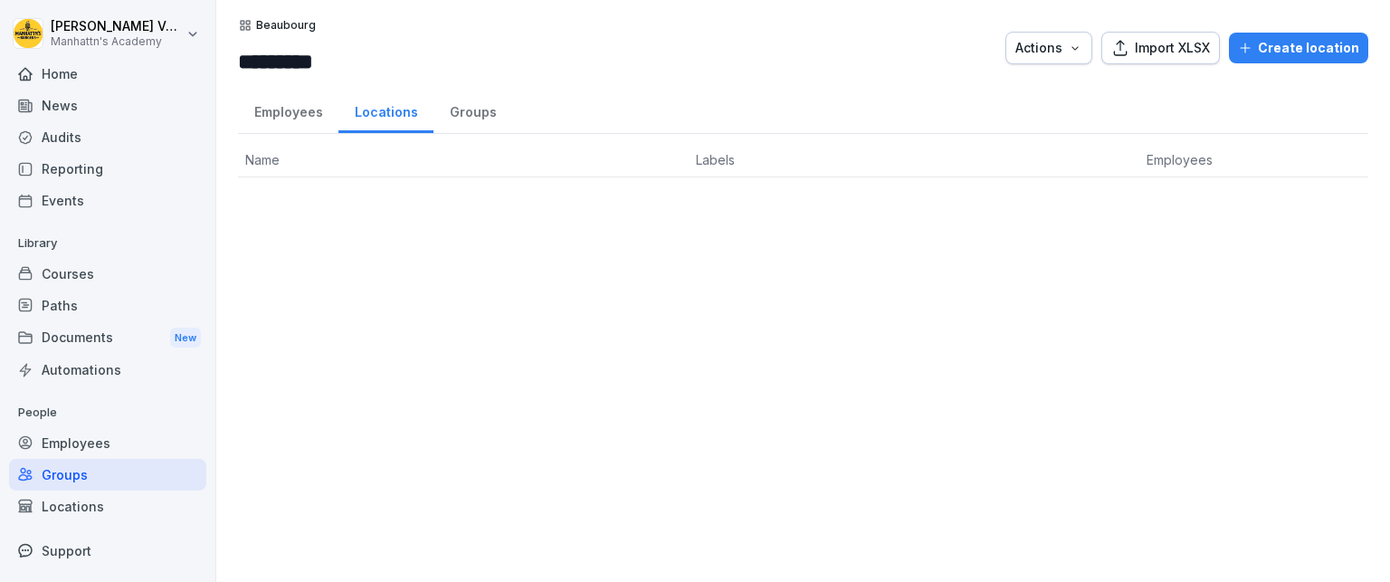
click at [1287, 48] on div "Create location" at bounding box center [1298, 48] width 121 height 20
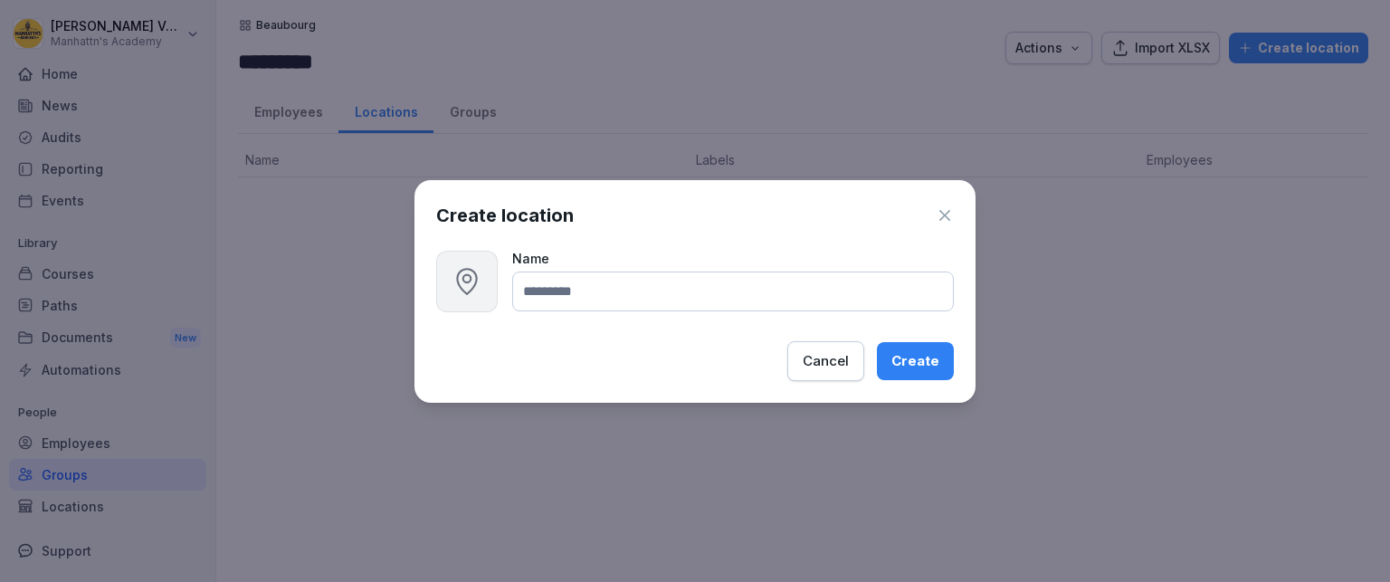
click at [622, 295] on input at bounding box center [732, 291] width 441 height 40
type input "*********"
click at [918, 361] on div "Create" at bounding box center [915, 361] width 48 height 20
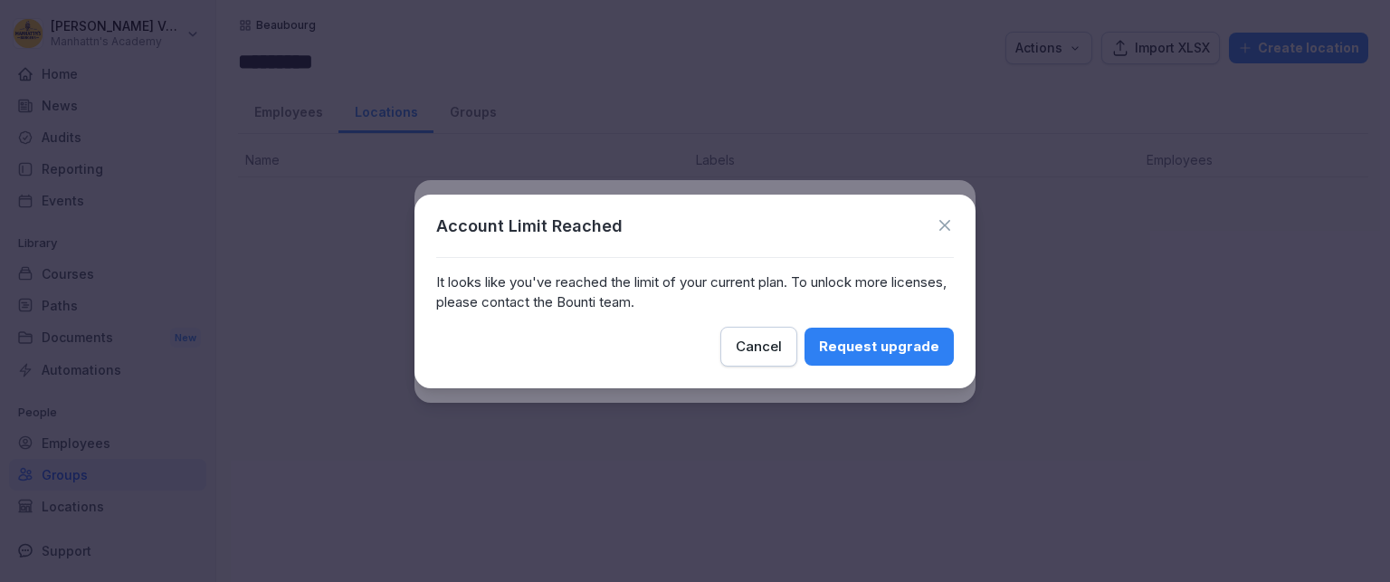
click at [934, 225] on div "Account Limit Reached" at bounding box center [694, 225] width 517 height 19
click at [944, 222] on icon at bounding box center [944, 225] width 18 height 18
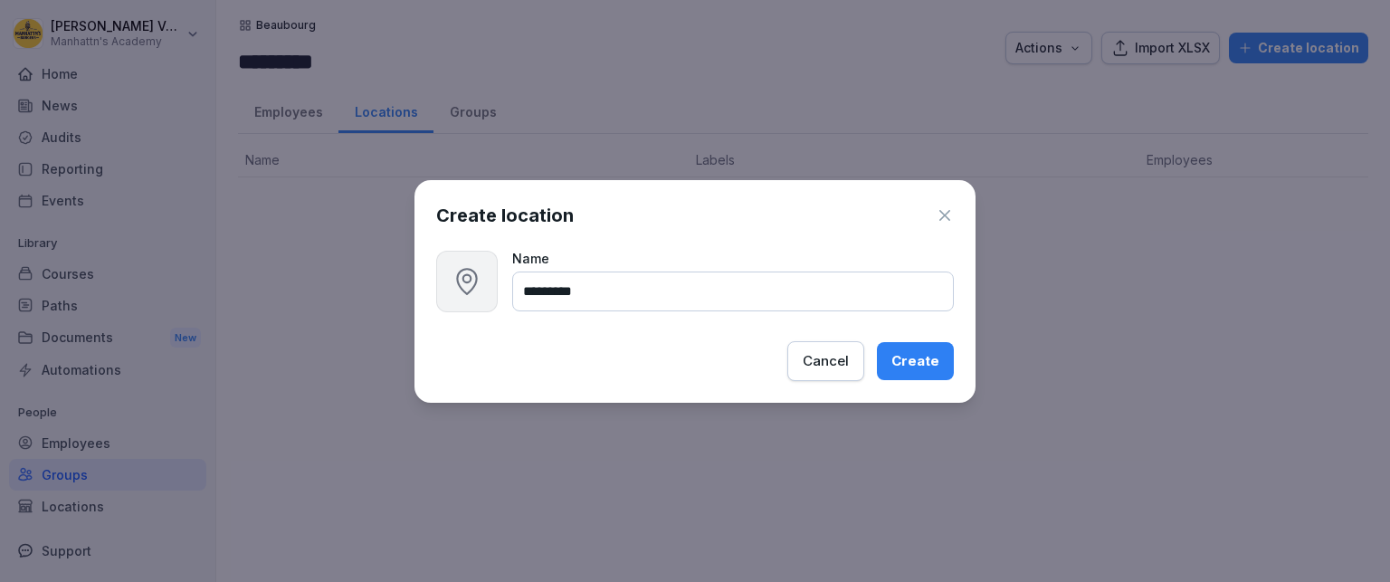
click at [945, 214] on icon "button" at bounding box center [944, 215] width 18 height 18
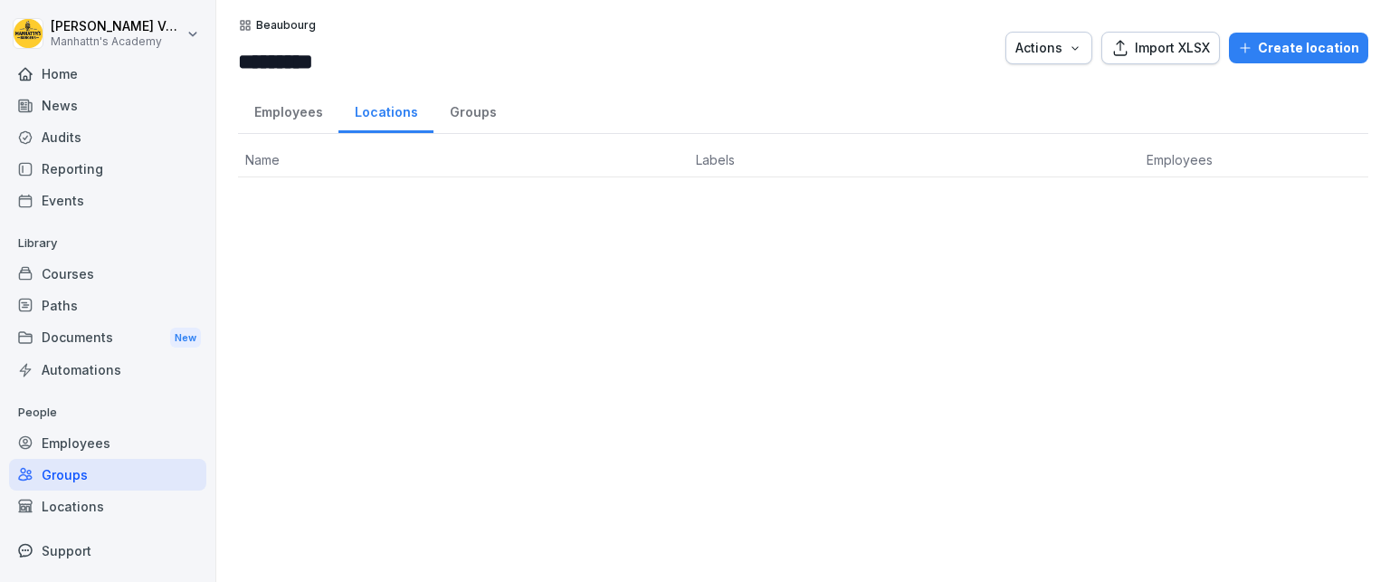
click at [88, 482] on div "Groups" at bounding box center [107, 475] width 197 height 32
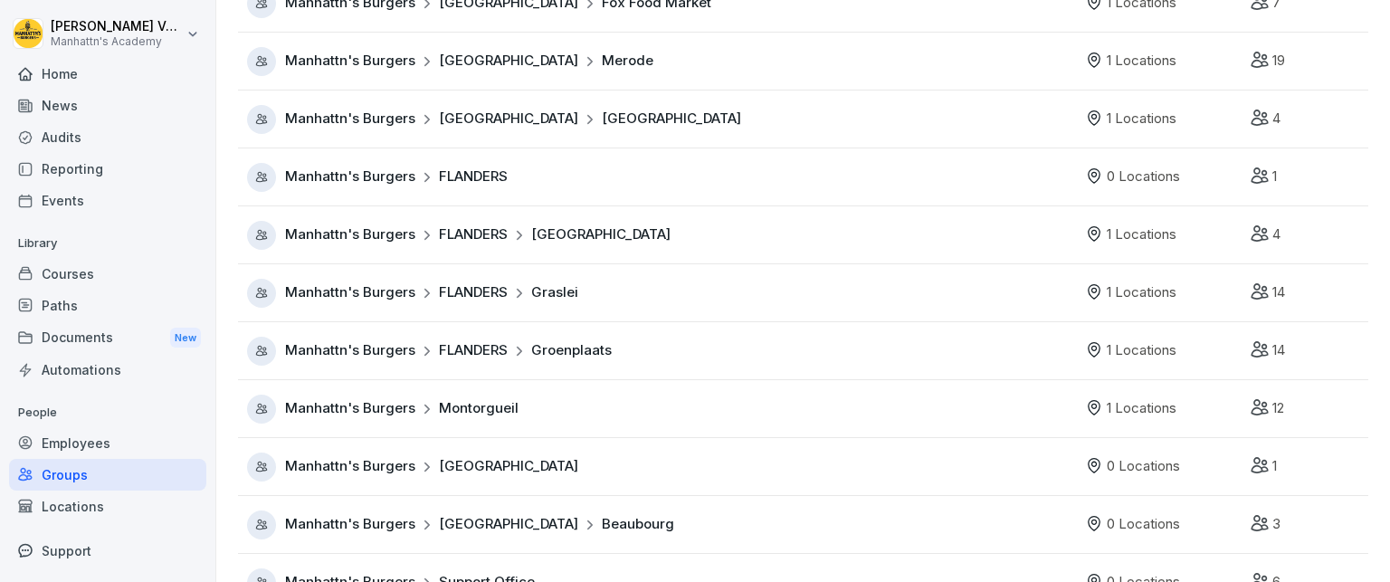
scroll to position [452, 0]
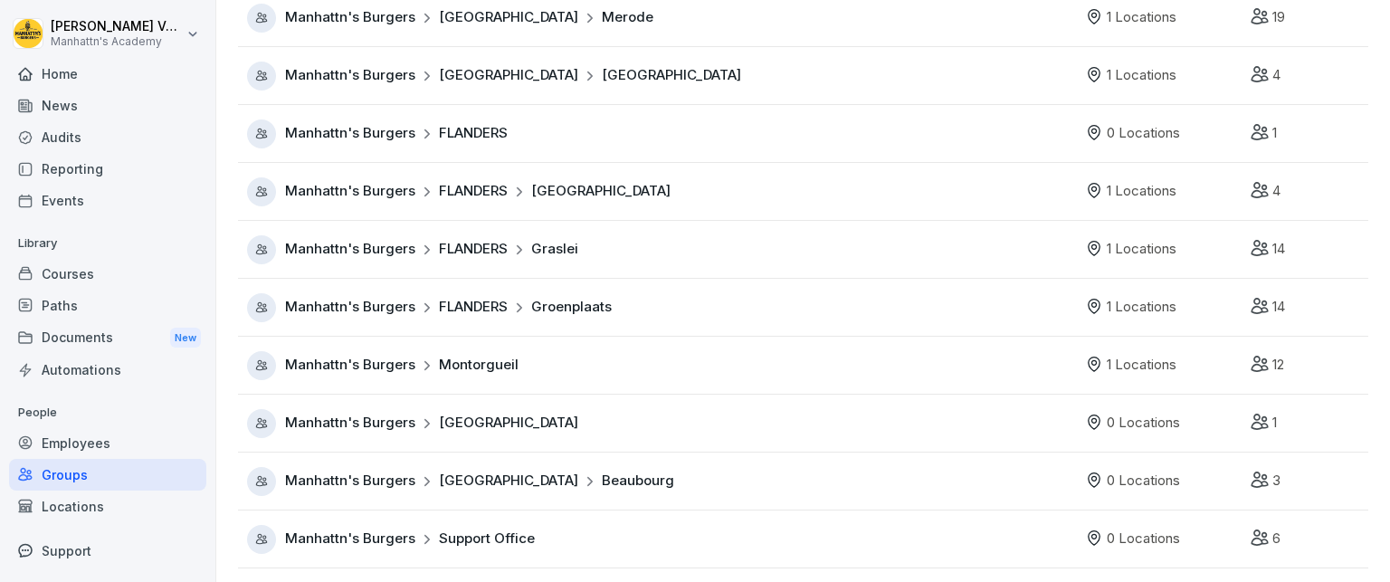
click at [503, 365] on span "Montorgueil" at bounding box center [479, 365] width 80 height 21
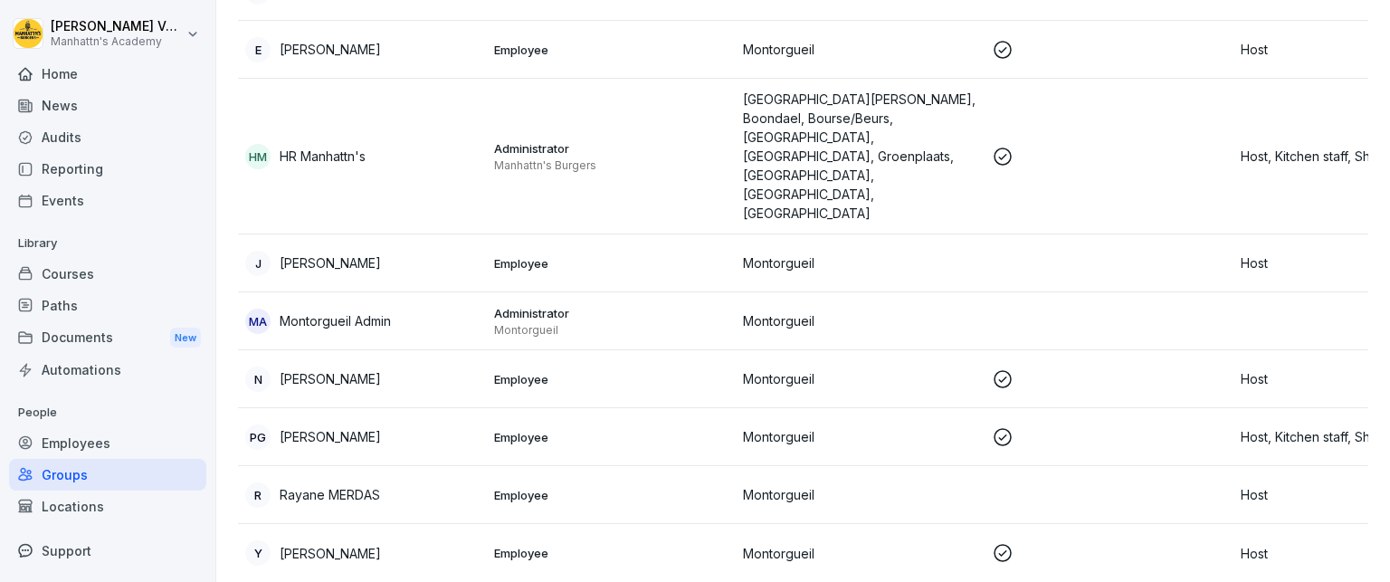
scroll to position [33, 0]
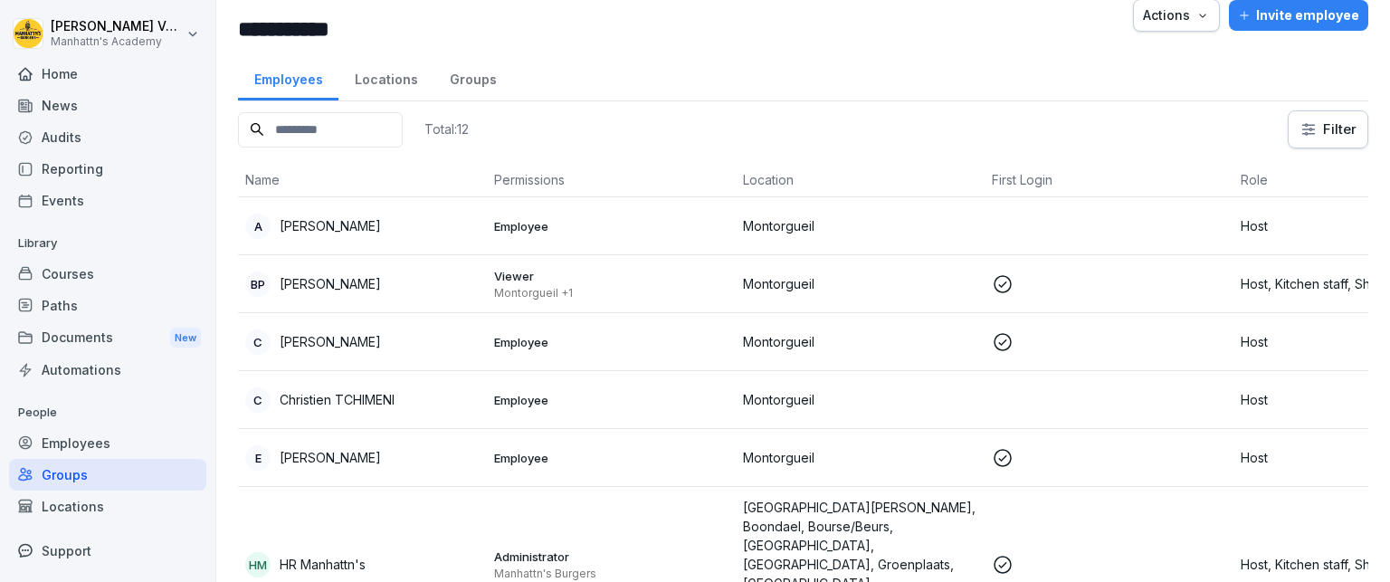
click at [392, 79] on div "Locations" at bounding box center [385, 77] width 95 height 46
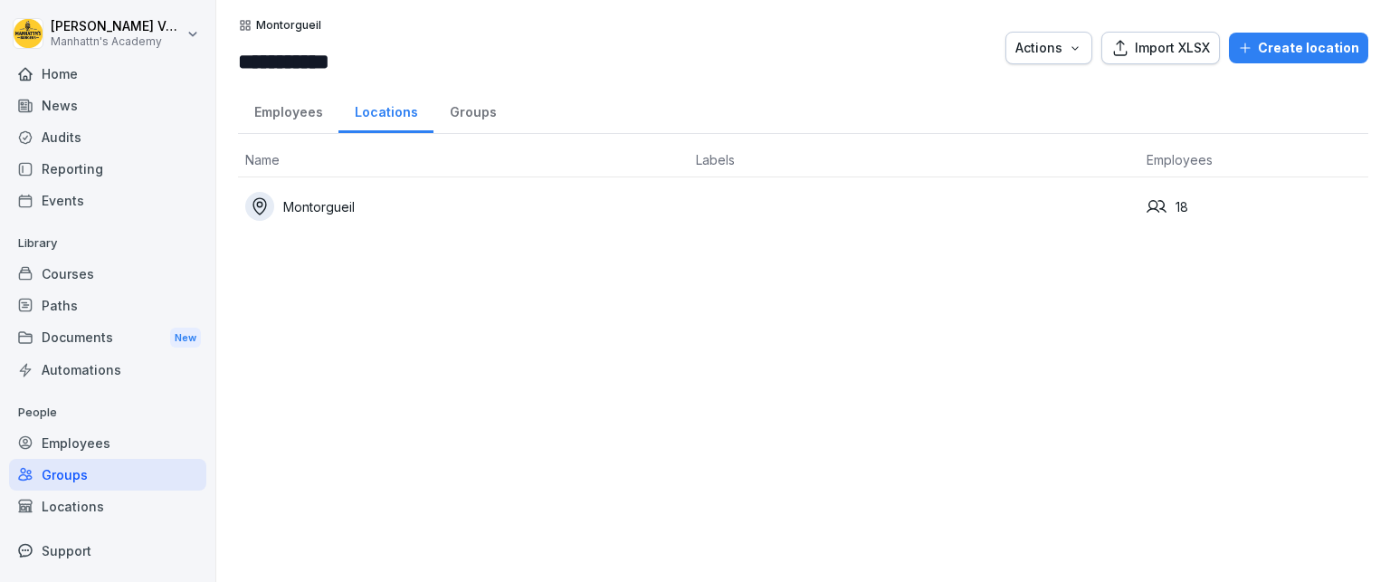
click at [109, 474] on div "Groups" at bounding box center [107, 475] width 197 height 32
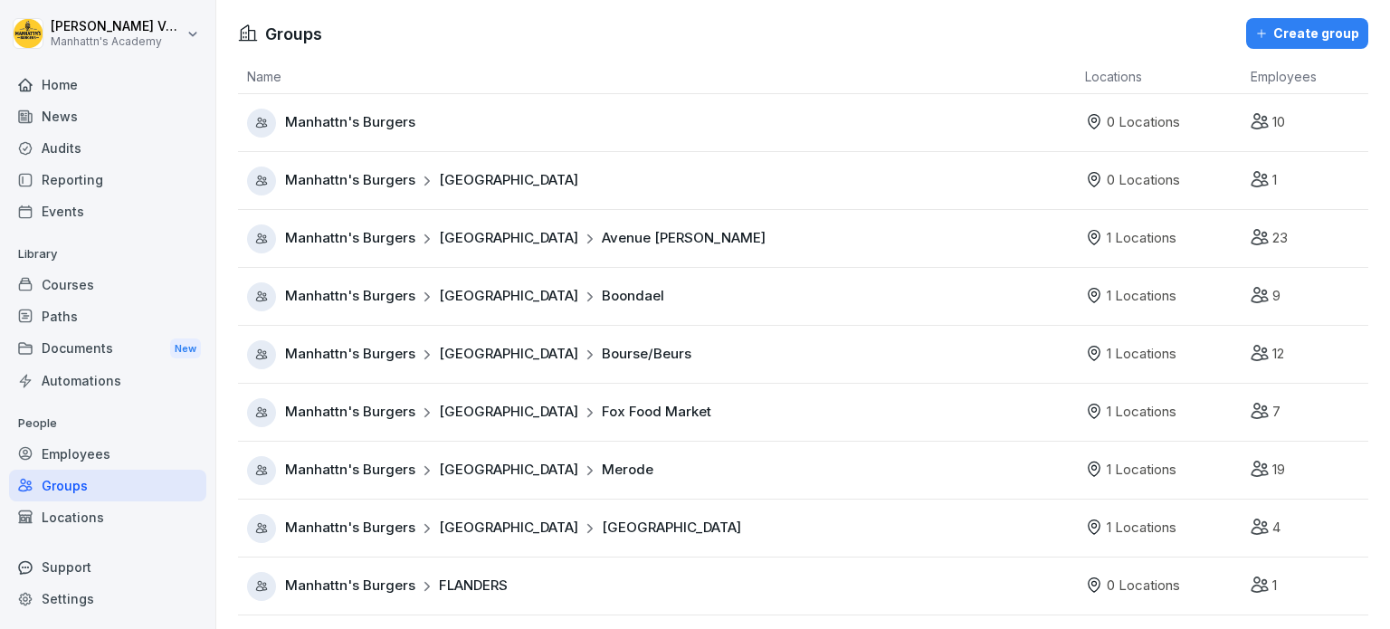
click at [76, 85] on div "Home" at bounding box center [107, 85] width 197 height 32
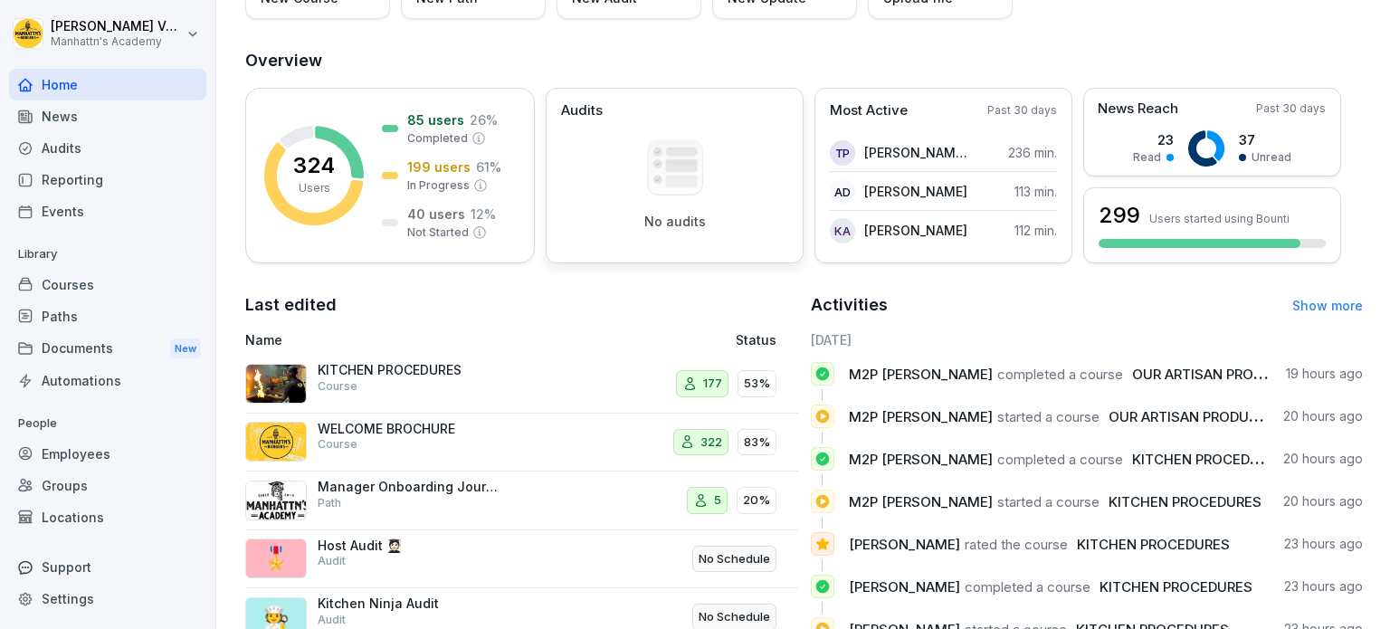
scroll to position [271, 0]
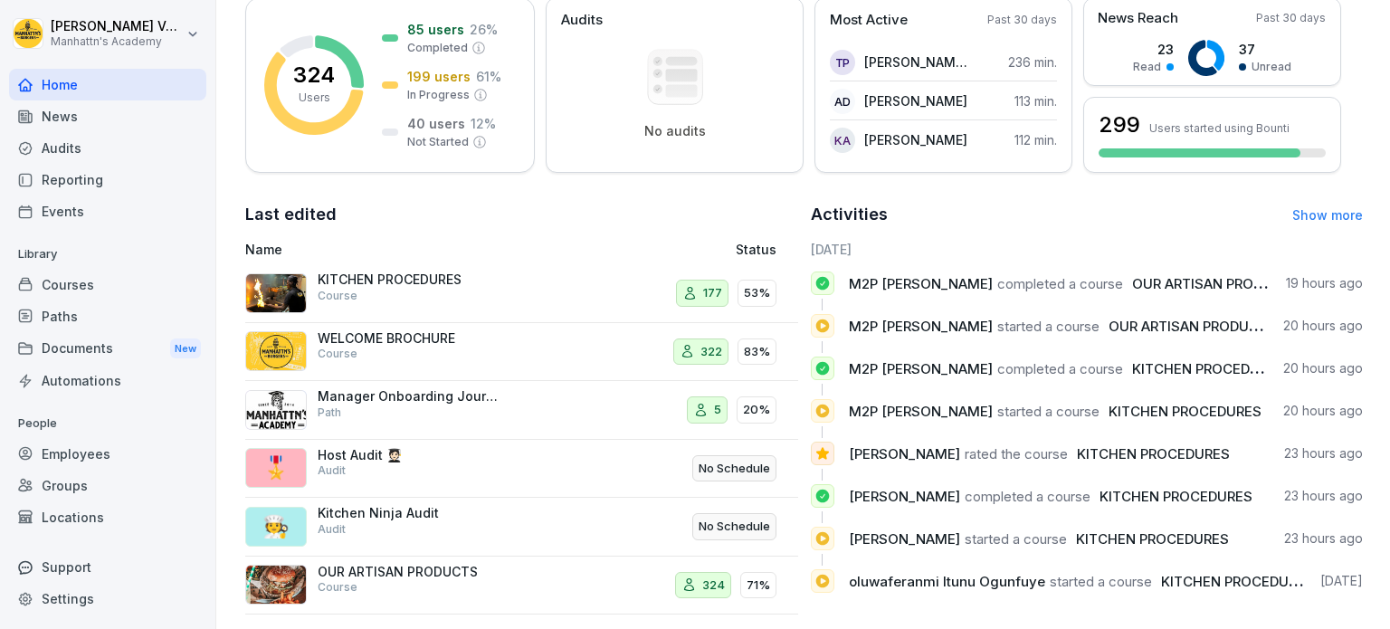
click at [86, 491] on div "Groups" at bounding box center [107, 486] width 197 height 32
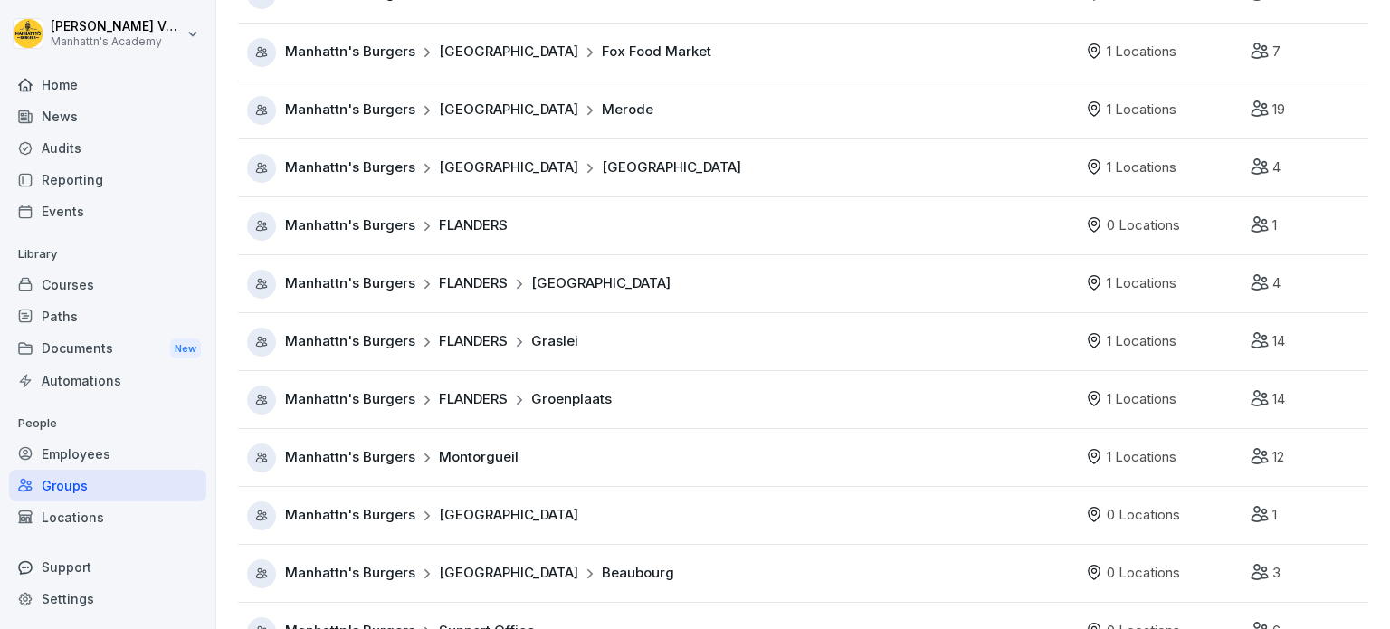
scroll to position [329, 0]
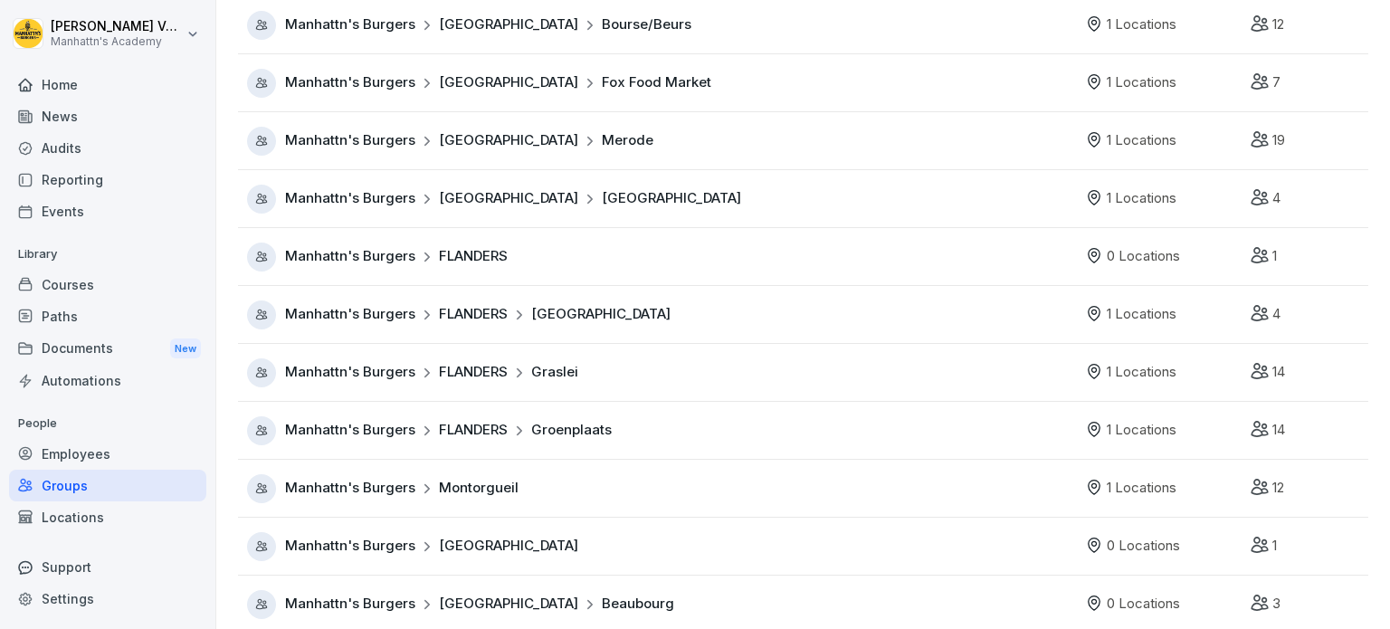
click at [140, 339] on div "Documents New" at bounding box center [107, 348] width 197 height 33
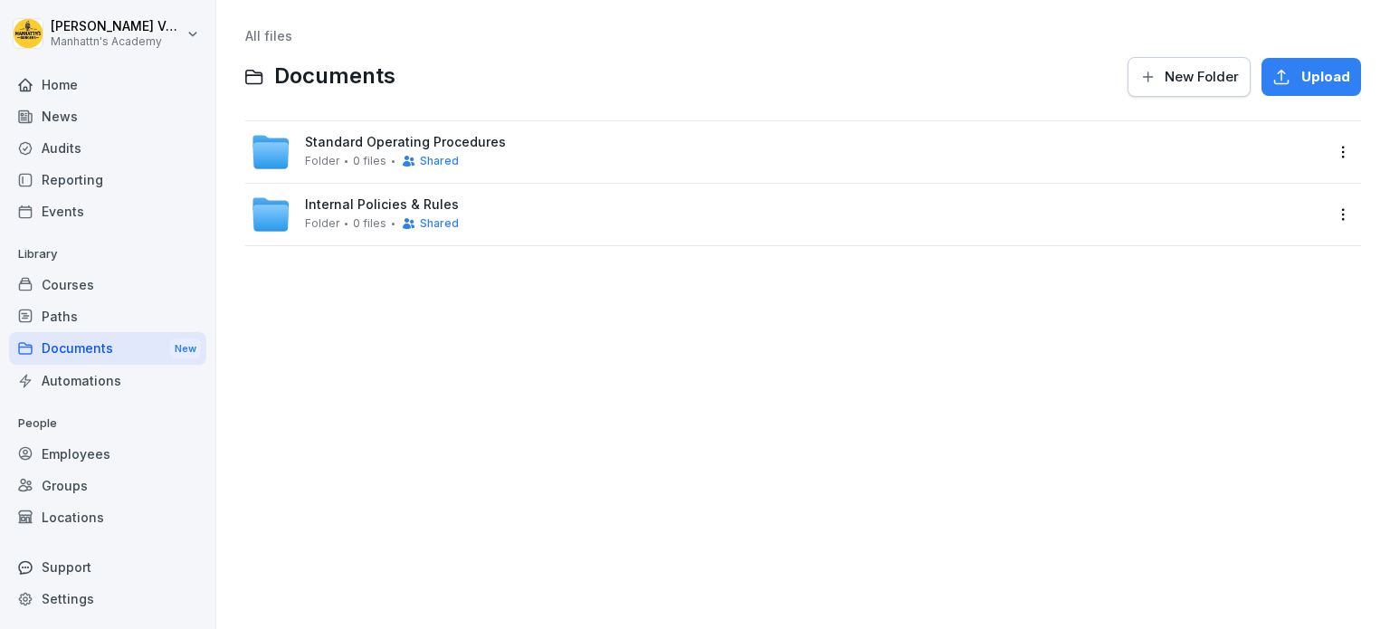
click at [404, 204] on span "Internal Policies & Rules" at bounding box center [382, 204] width 154 height 15
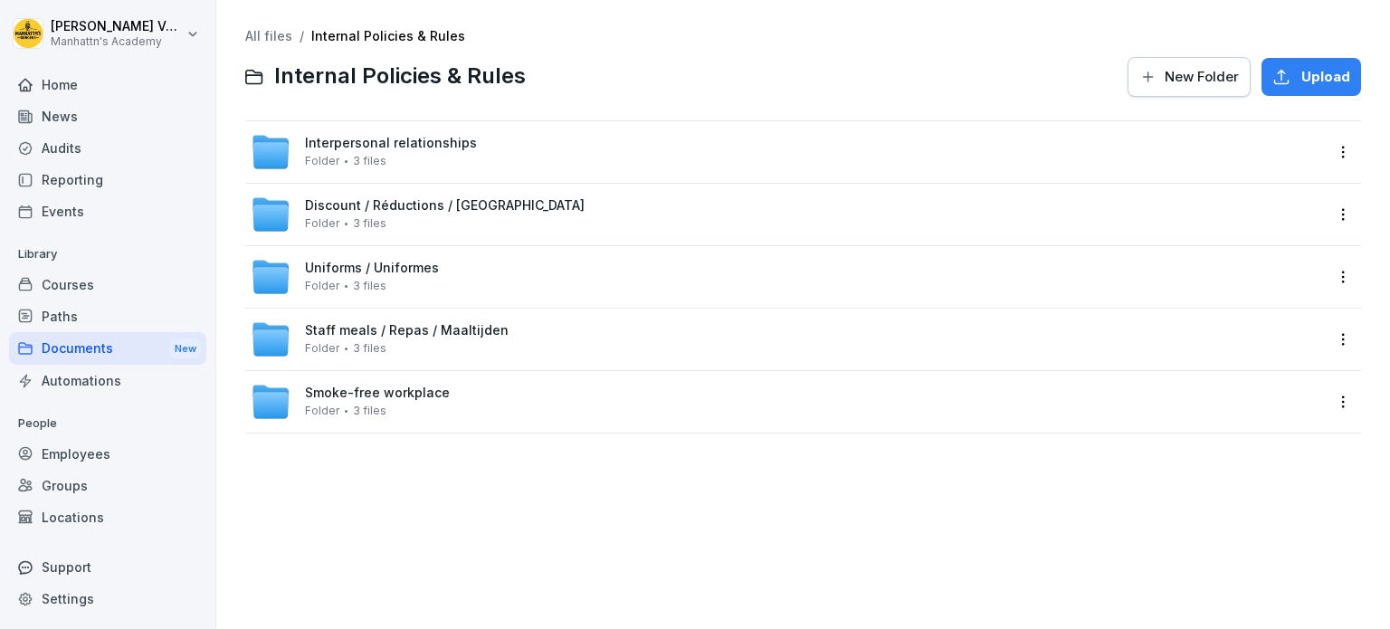
click at [69, 345] on div "Documents New" at bounding box center [107, 348] width 197 height 33
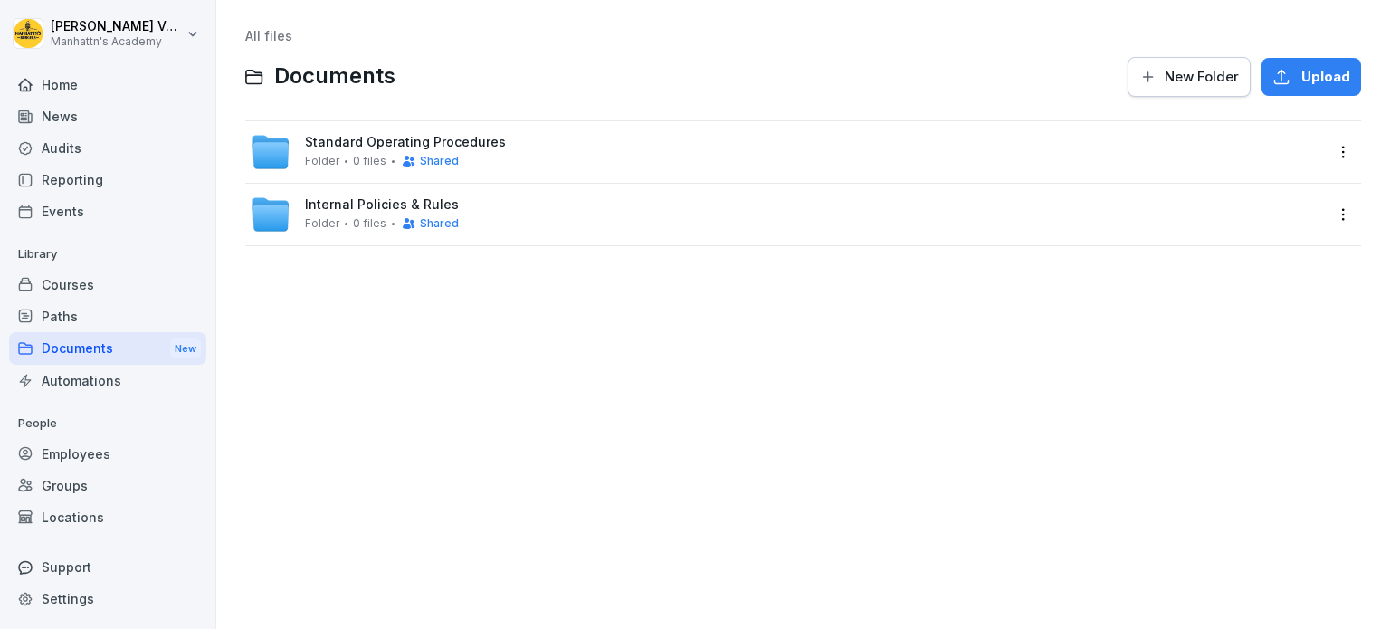
click at [81, 448] on div "Employees" at bounding box center [107, 454] width 197 height 32
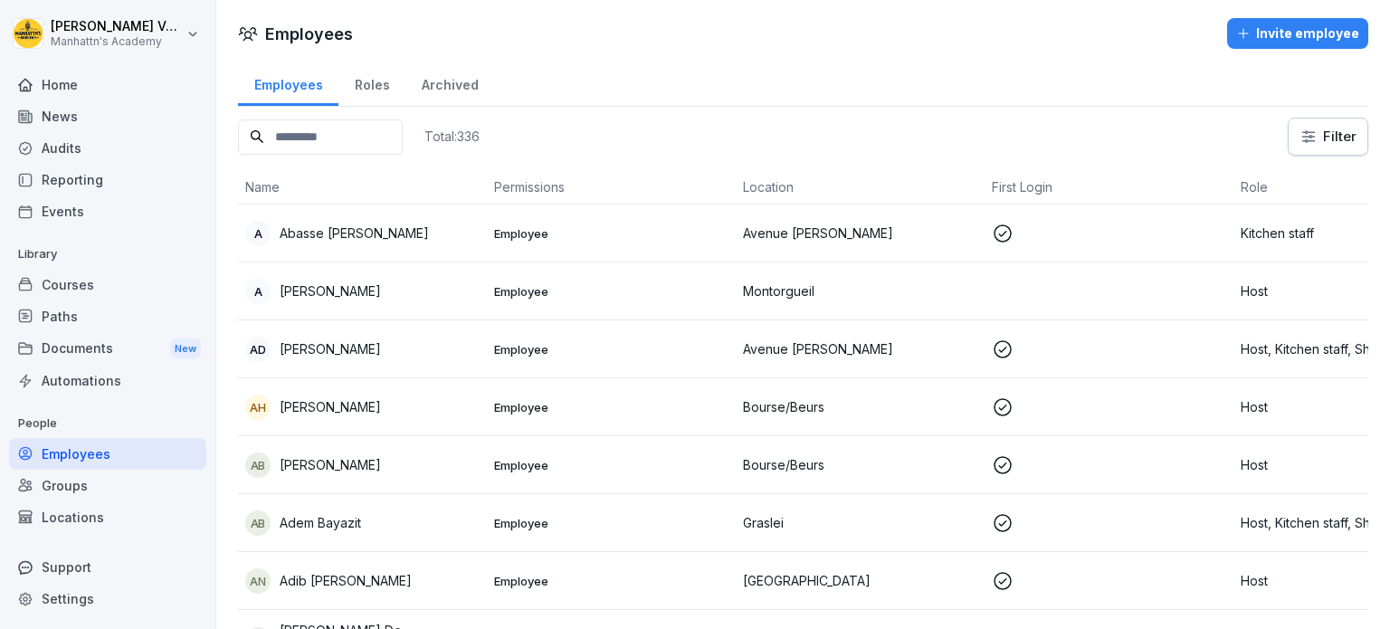
click at [333, 408] on p "[PERSON_NAME]" at bounding box center [330, 406] width 101 height 19
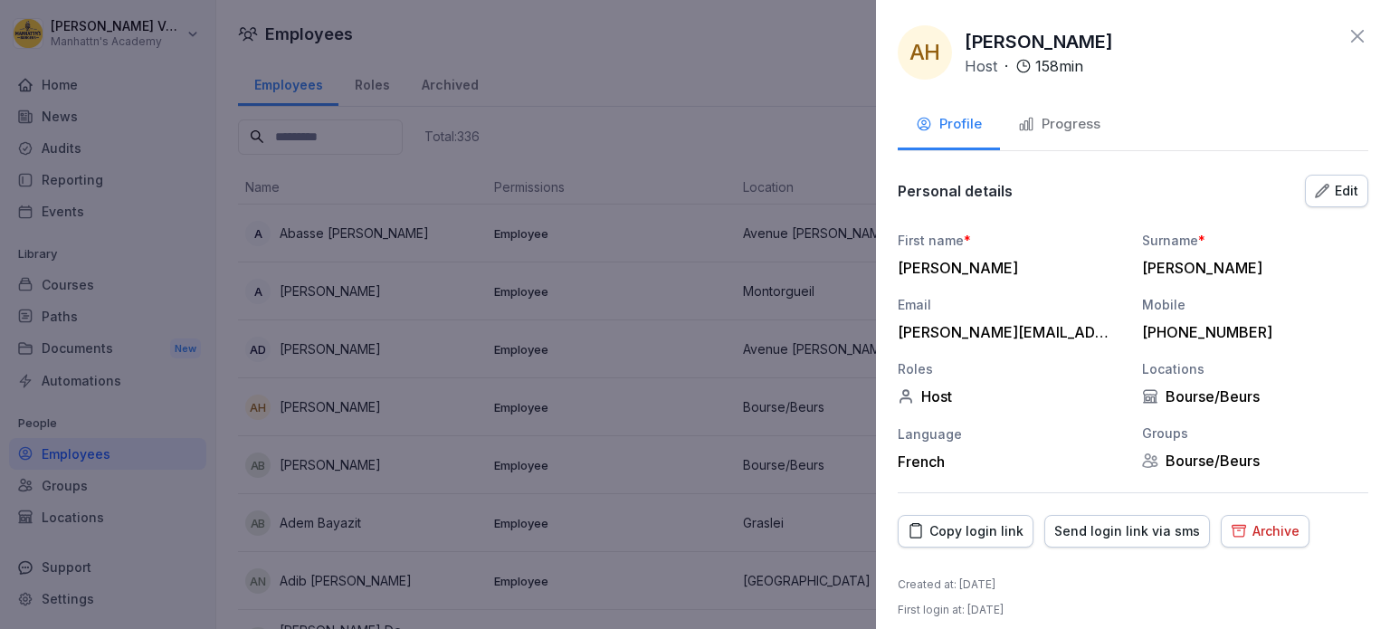
click at [968, 525] on div "Copy login link" at bounding box center [965, 531] width 116 height 20
click at [1351, 32] on icon at bounding box center [1357, 36] width 13 height 13
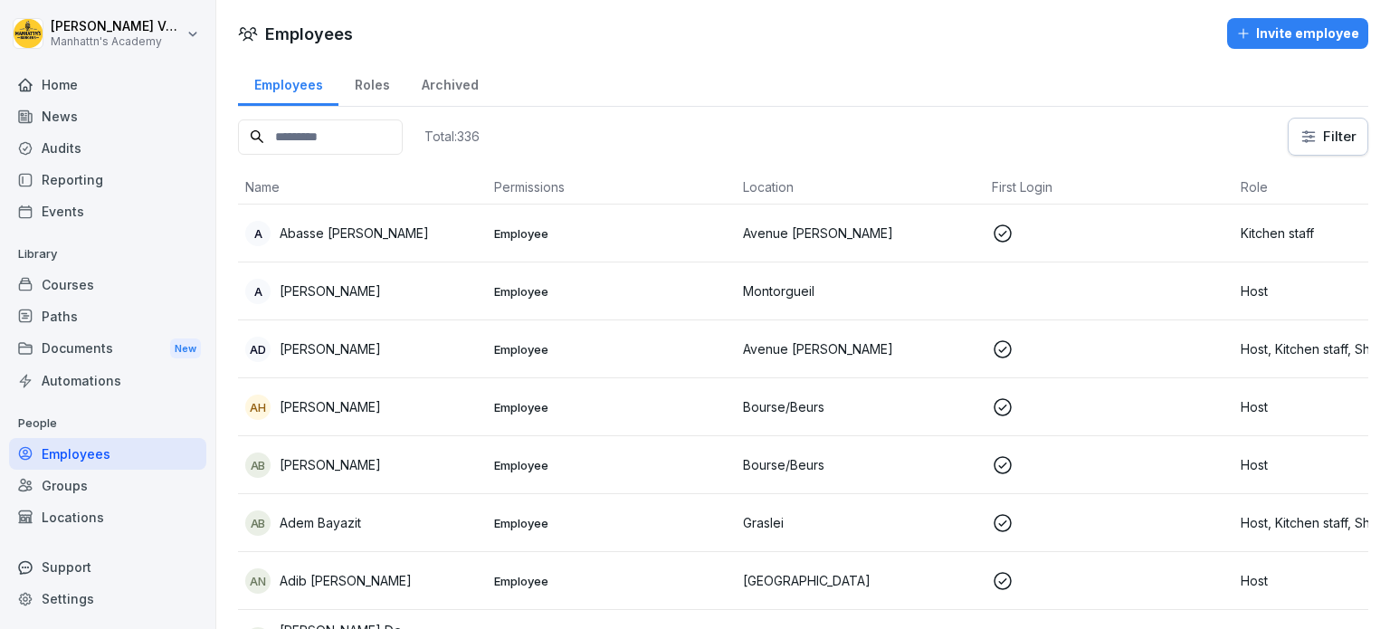
click at [355, 127] on input at bounding box center [320, 136] width 165 height 35
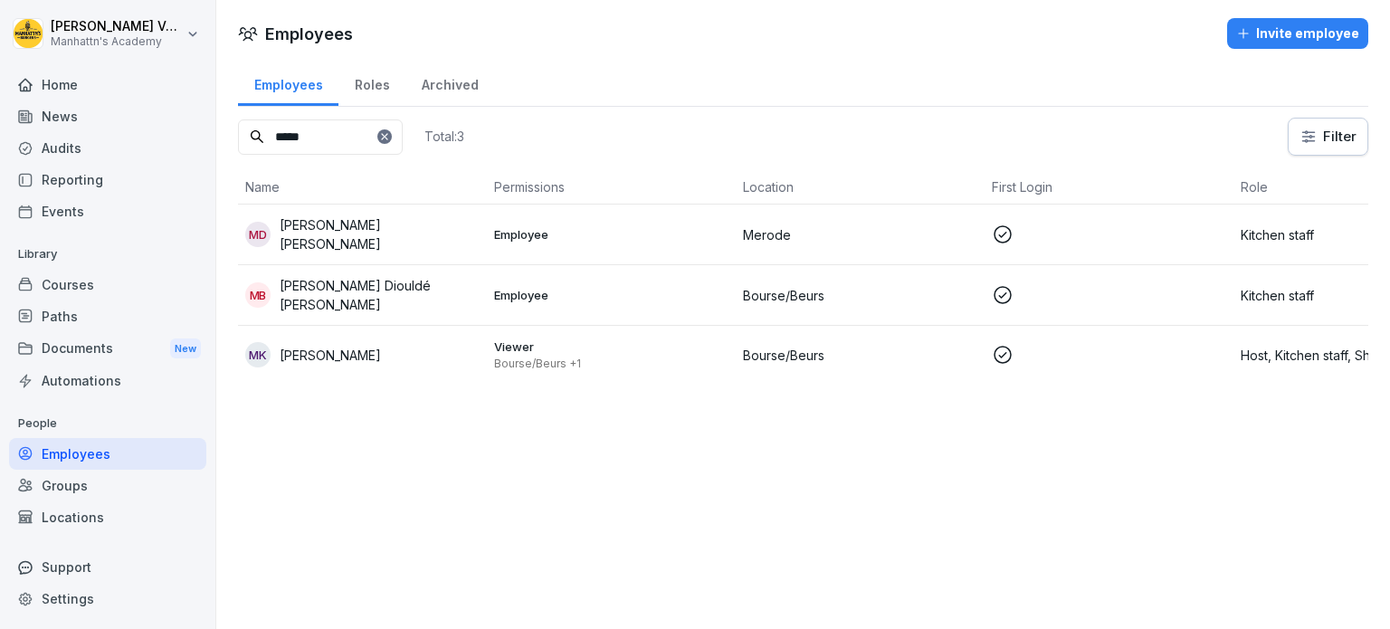
type input "*****"
click at [372, 346] on p "[PERSON_NAME]" at bounding box center [330, 355] width 101 height 19
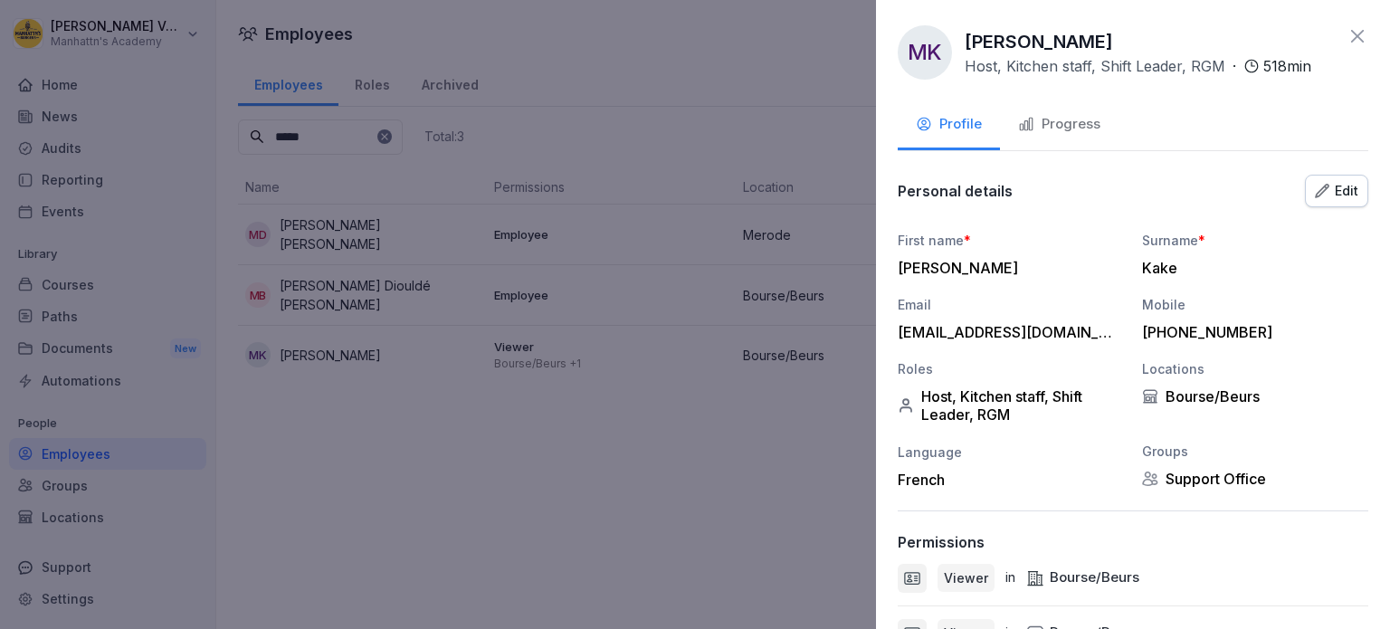
scroll to position [180, 0]
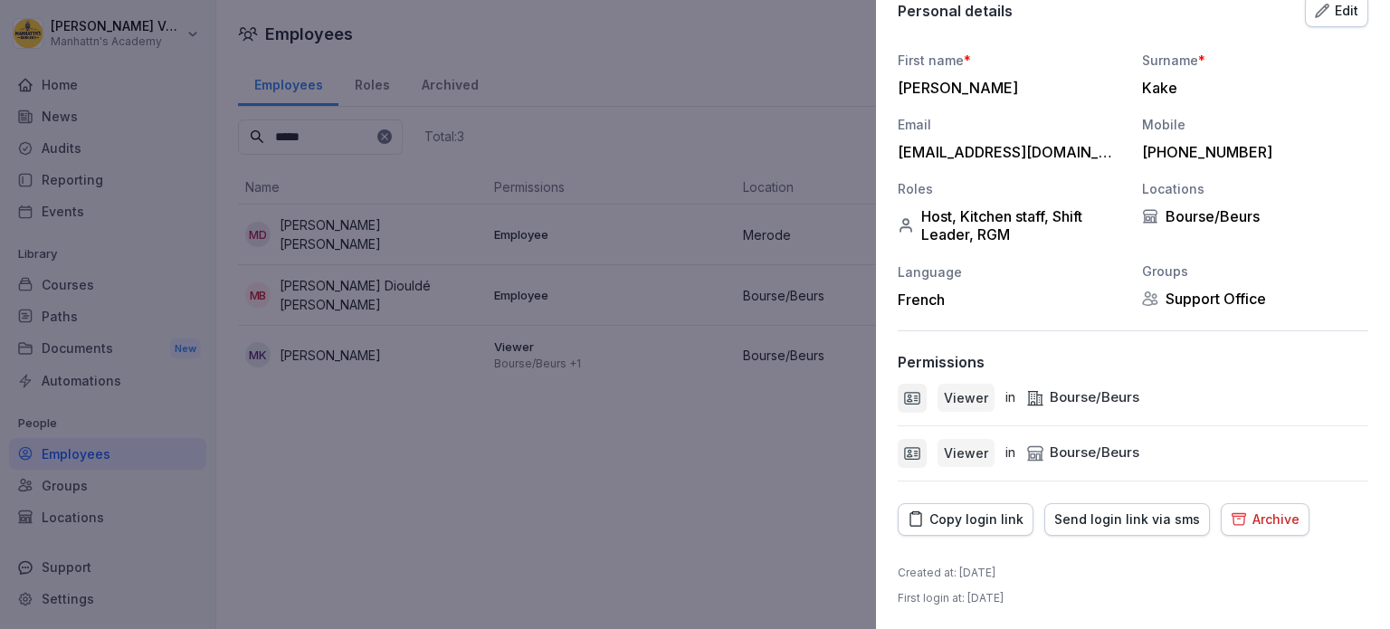
click at [963, 524] on div "Copy login link" at bounding box center [965, 519] width 116 height 20
